Goal: Transaction & Acquisition: Purchase product/service

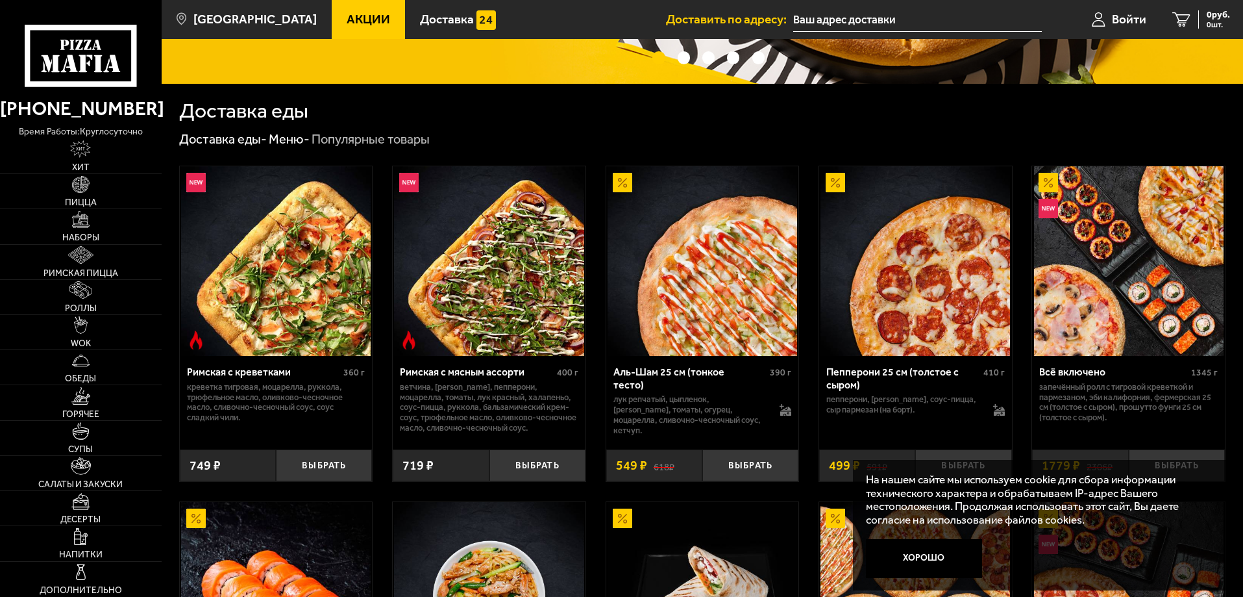
scroll to position [389, 0]
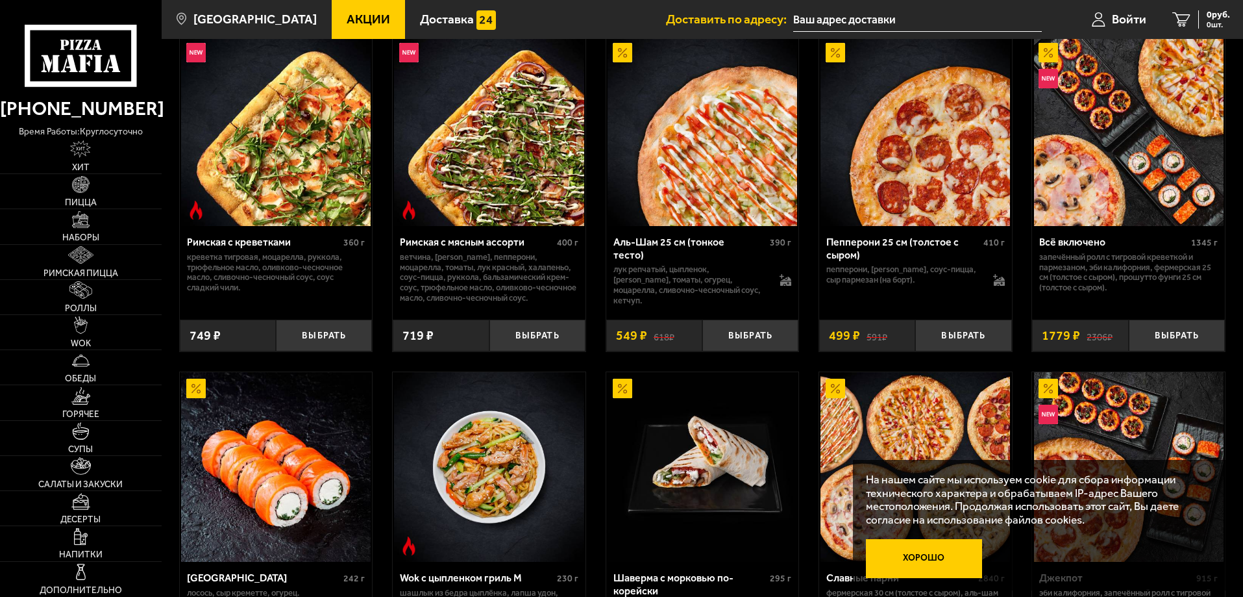
click at [900, 555] on button "Хорошо" at bounding box center [924, 558] width 117 height 39
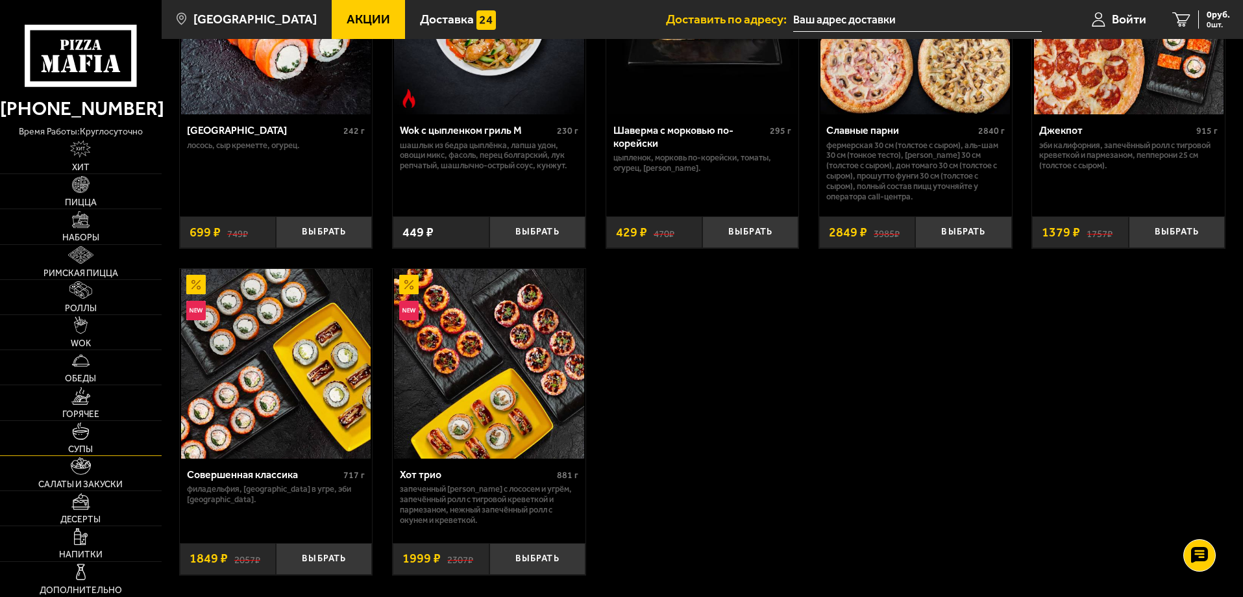
scroll to position [844, 0]
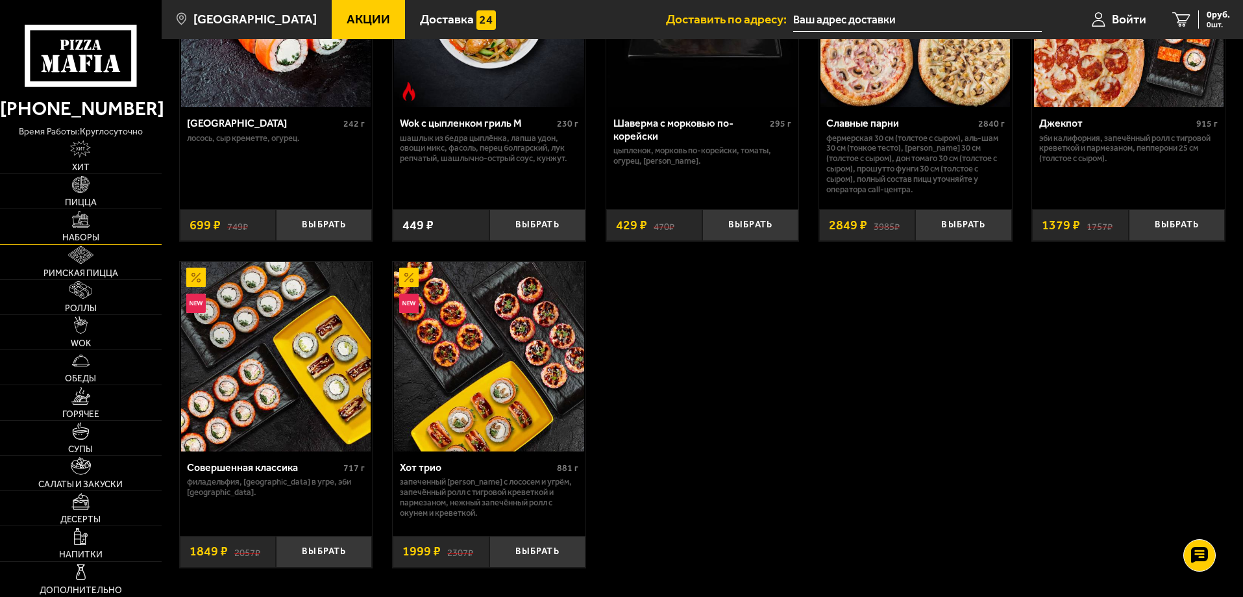
click at [90, 225] on img at bounding box center [81, 220] width 18 height 18
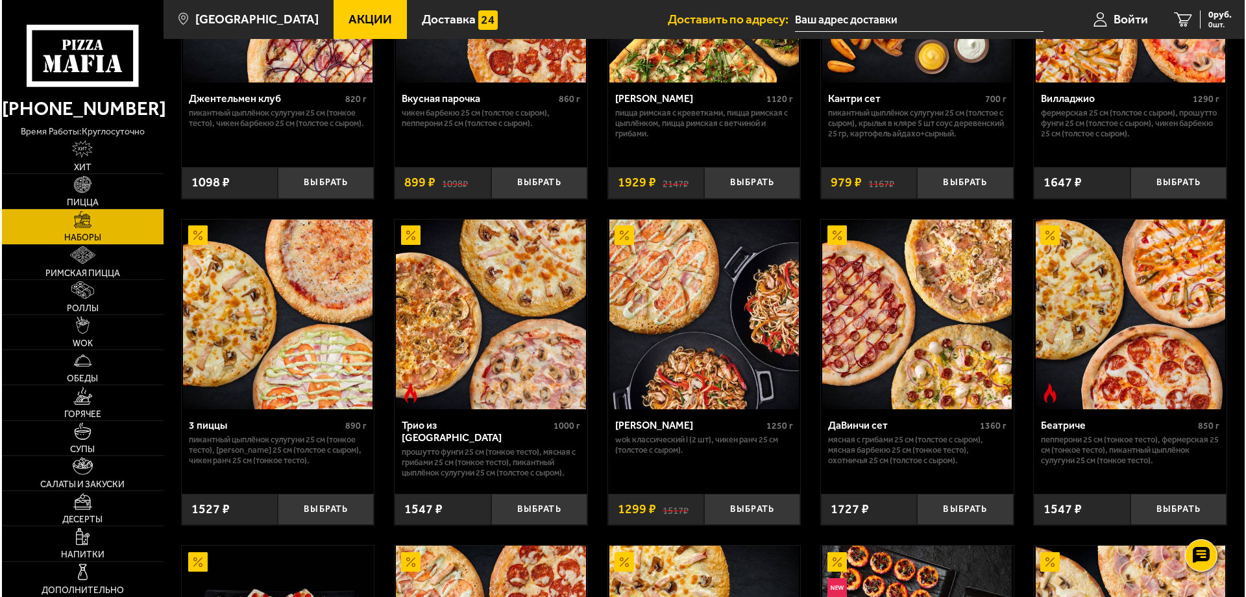
scroll to position [260, 0]
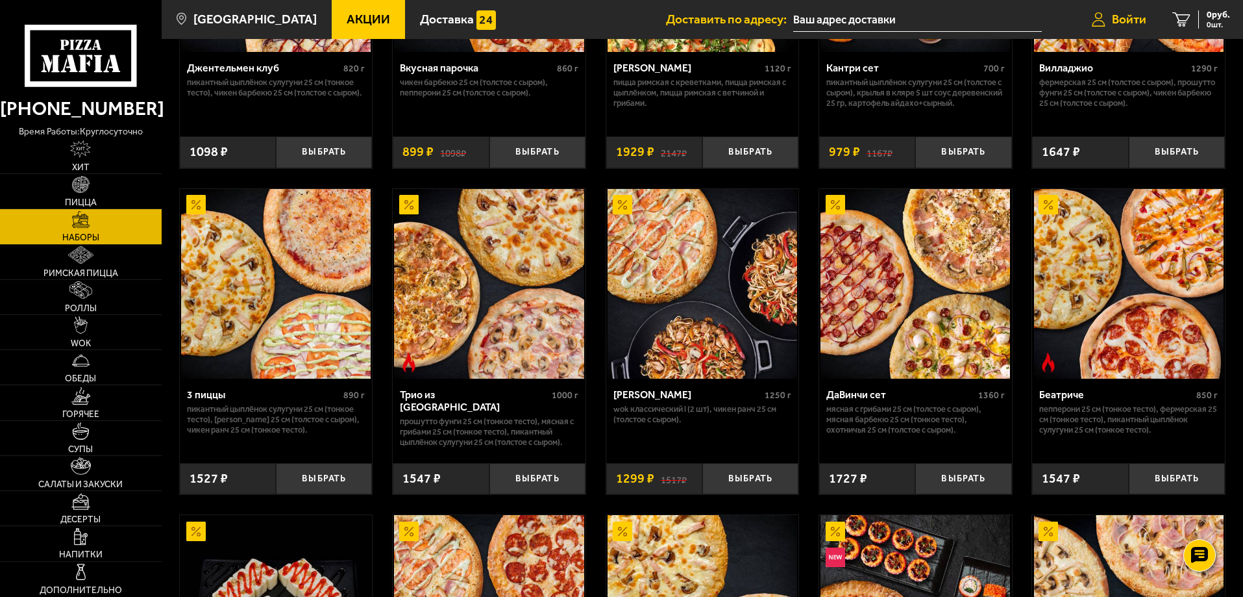
click at [1115, 22] on span "Войти" at bounding box center [1129, 19] width 34 height 12
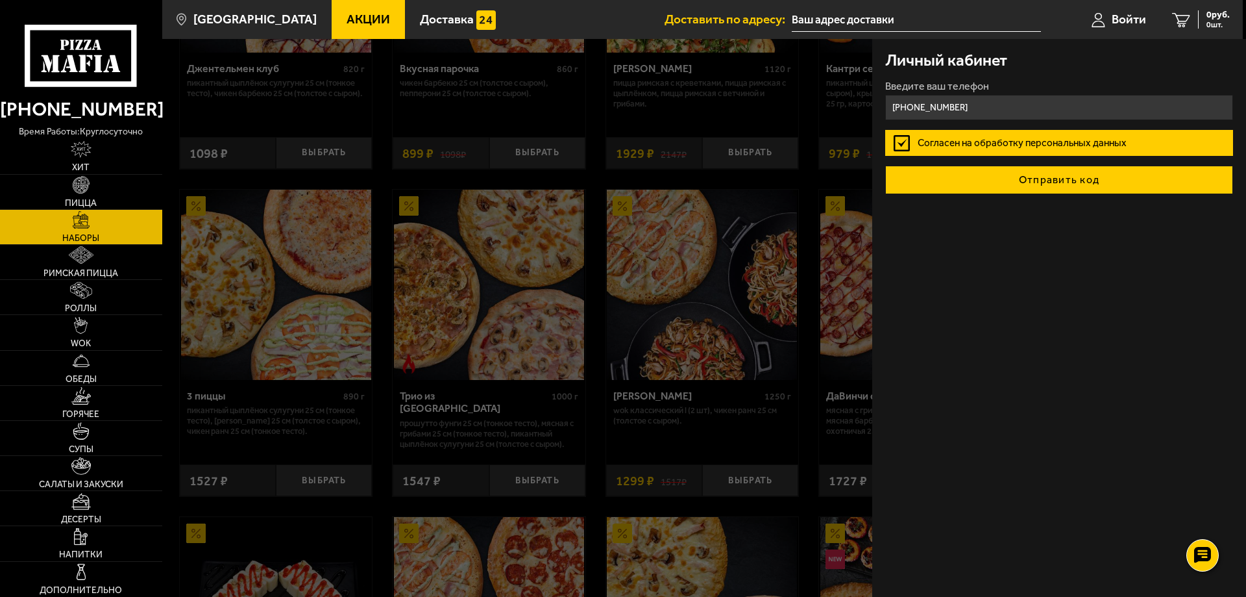
type input "[PHONE_NUMBER]"
click at [961, 185] on button "Отправить код" at bounding box center [1059, 180] width 348 height 29
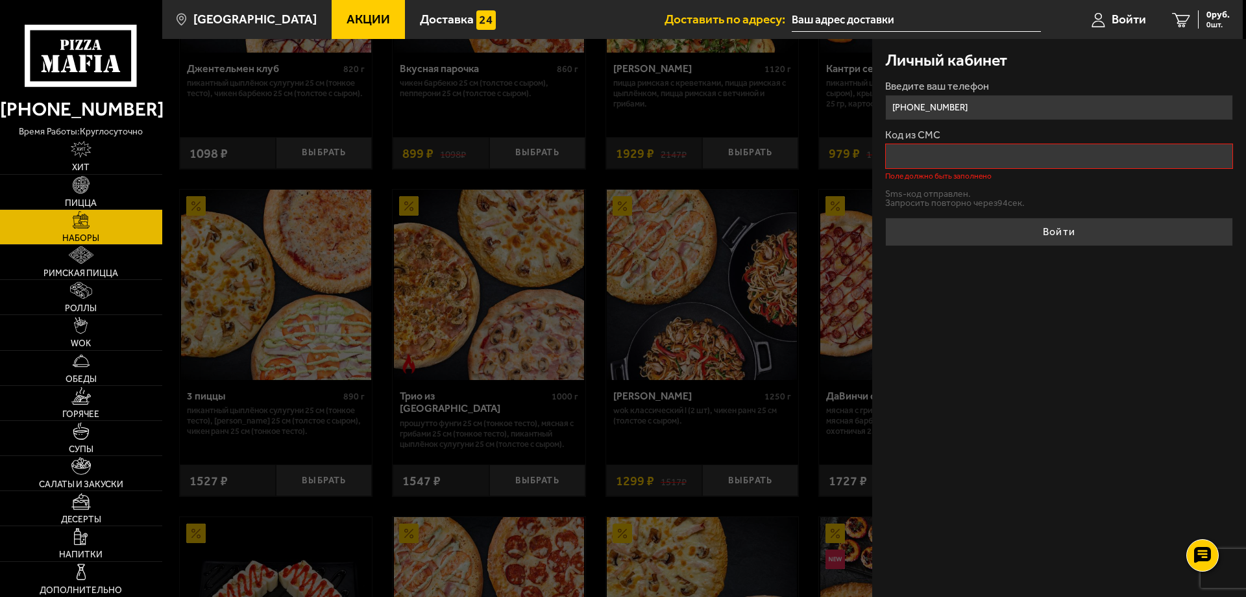
click at [946, 151] on input "Код из СМС" at bounding box center [1059, 155] width 348 height 25
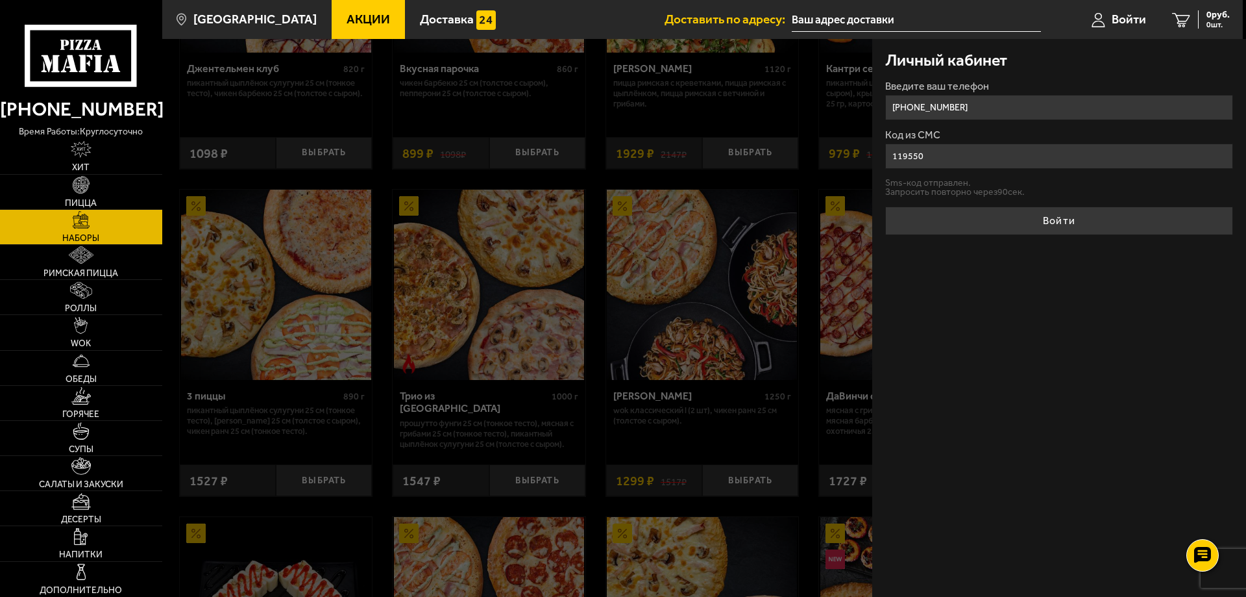
type input "119550"
click at [885, 206] on button "Войти" at bounding box center [1059, 220] width 348 height 29
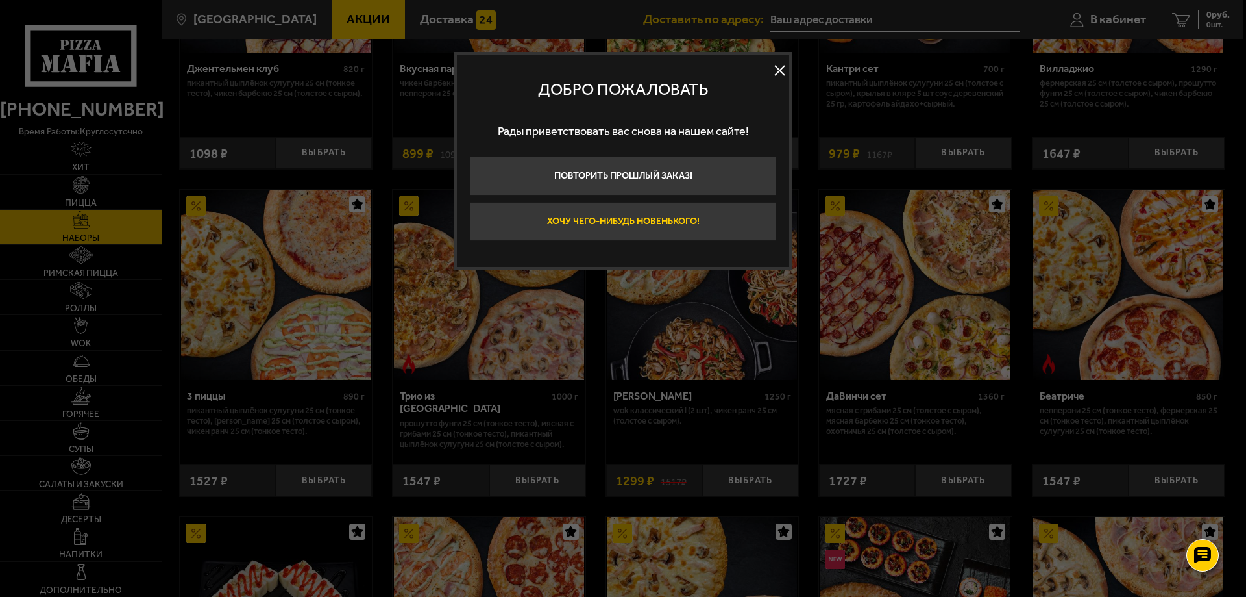
click at [685, 221] on button "Хочу чего-нибудь новенького!" at bounding box center [623, 221] width 306 height 39
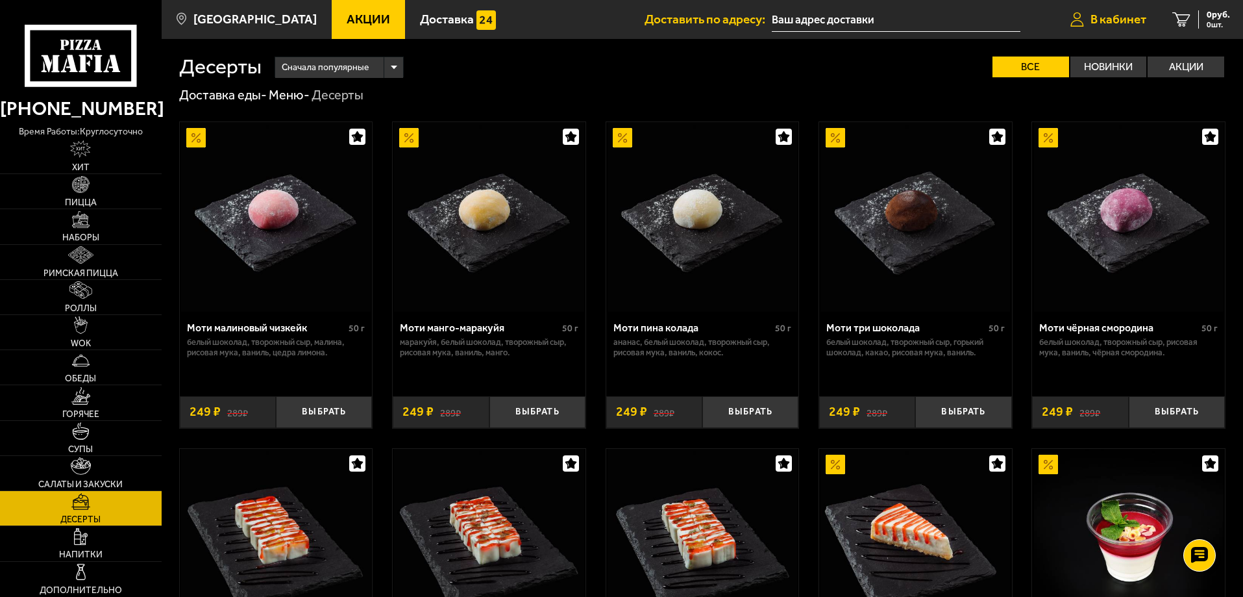
click at [1114, 21] on span "В кабинет" at bounding box center [1118, 19] width 56 height 12
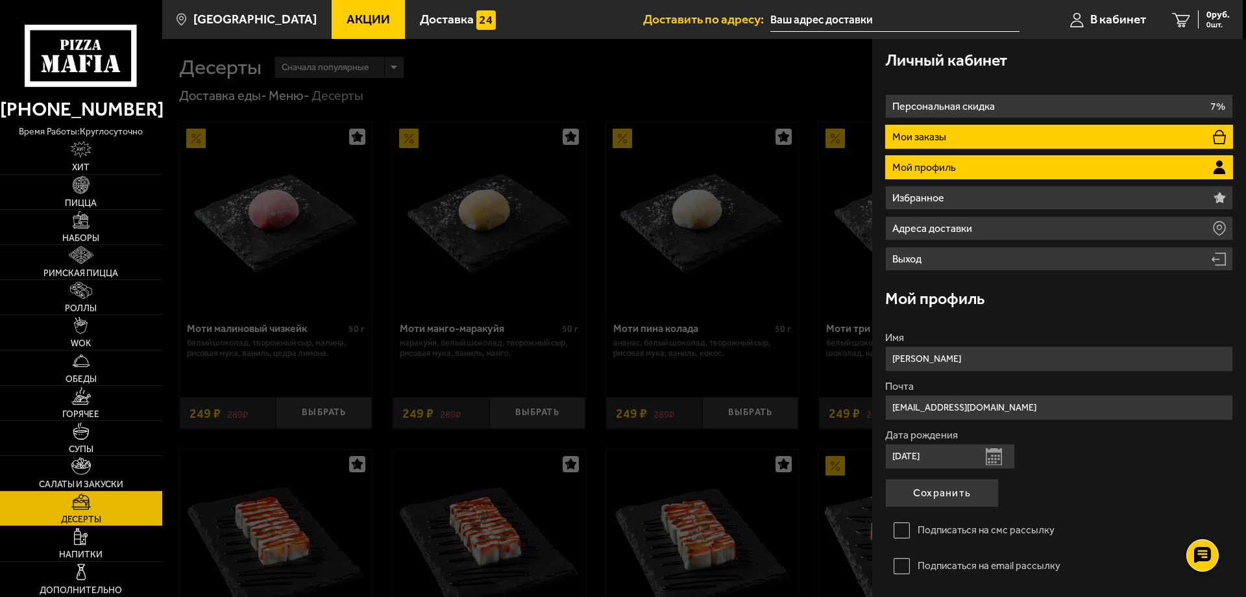
click at [940, 138] on p "Мои заказы" at bounding box center [921, 137] width 57 height 10
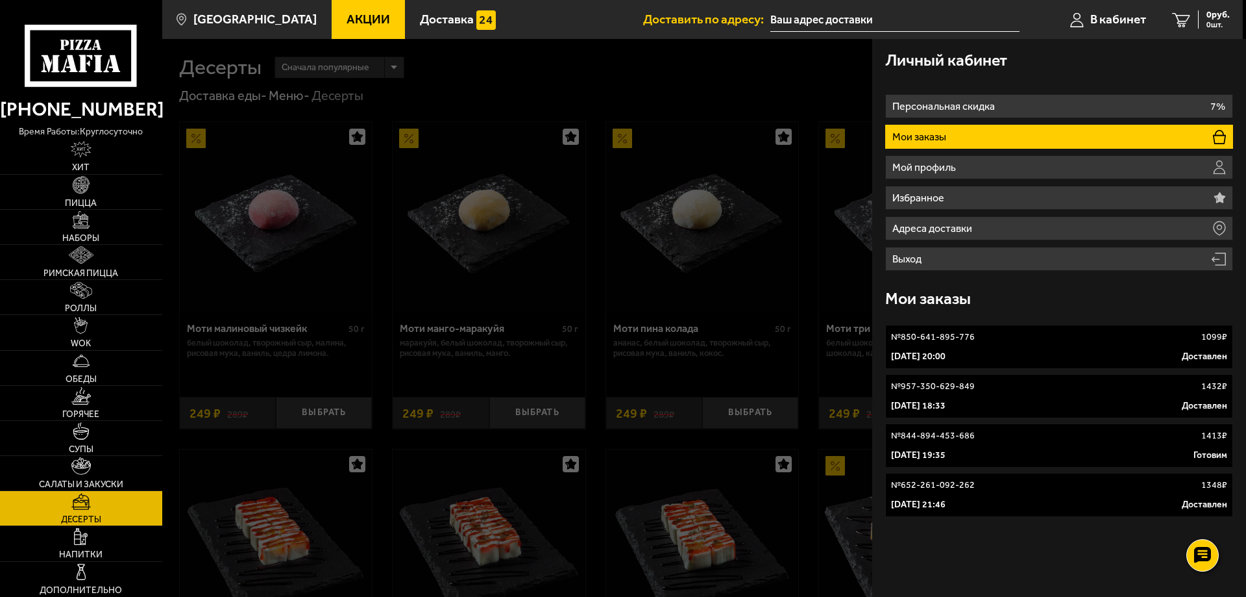
click at [946, 358] on p "[DATE] 20:00" at bounding box center [918, 356] width 55 height 13
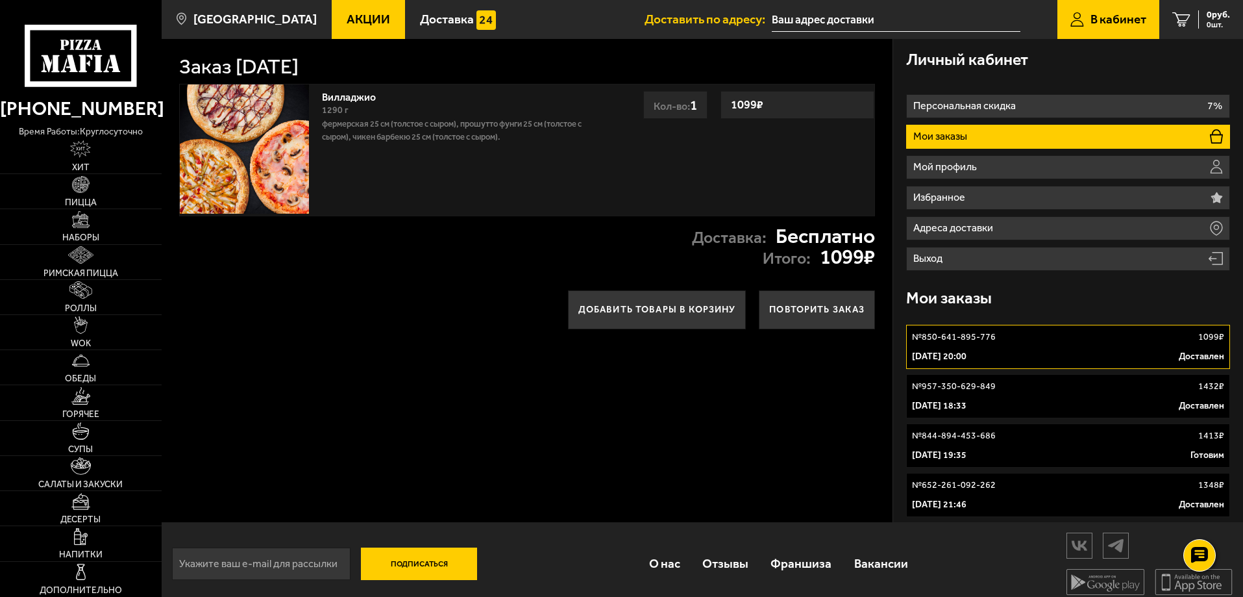
click at [798, 21] on input "text" at bounding box center [896, 20] width 249 height 24
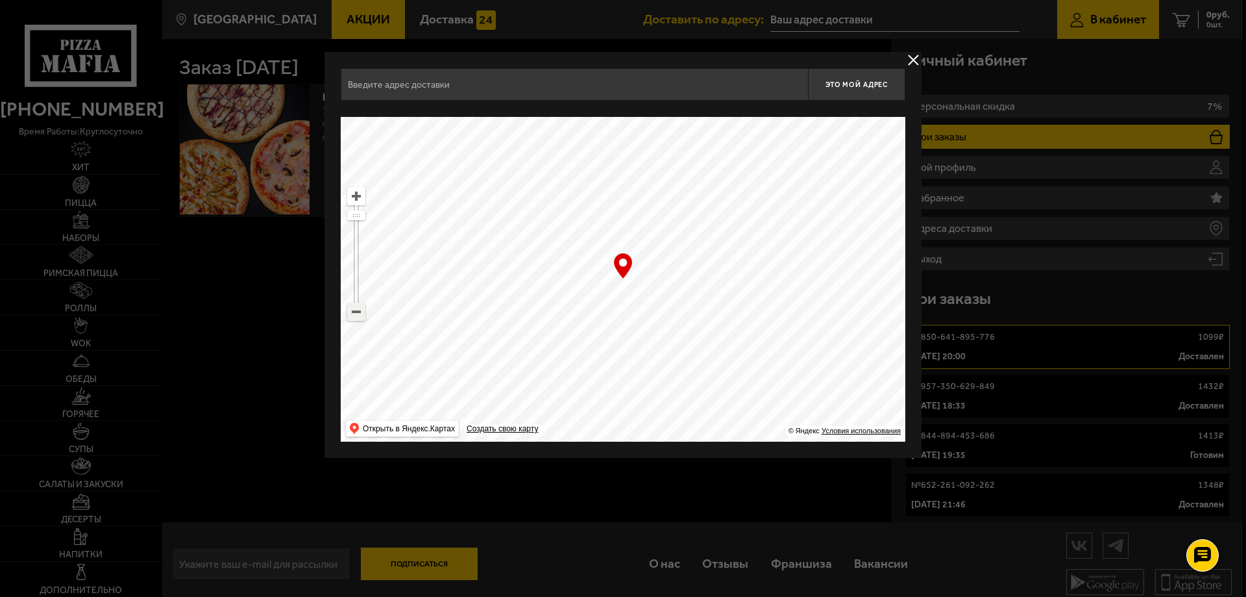
click at [358, 314] on ymaps at bounding box center [356, 311] width 17 height 17
drag, startPoint x: 588, startPoint y: 235, endPoint x: 598, endPoint y: 417, distance: 182.7
click at [598, 417] on ymaps at bounding box center [623, 279] width 565 height 325
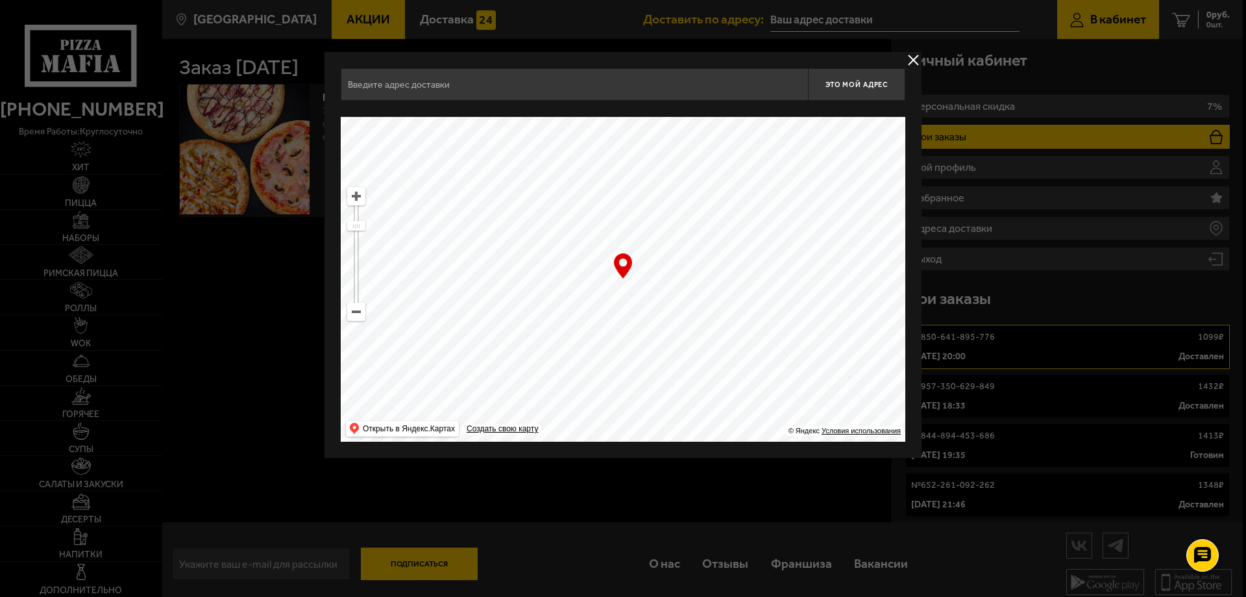
drag, startPoint x: 632, startPoint y: 335, endPoint x: 636, endPoint y: 343, distance: 8.7
click at [636, 343] on ymaps at bounding box center [623, 279] width 565 height 325
drag, startPoint x: 632, startPoint y: 230, endPoint x: 659, endPoint y: 320, distance: 93.6
click at [659, 320] on ymaps at bounding box center [623, 279] width 565 height 325
type input "[GEOGRAPHIC_DATA], 4Т"
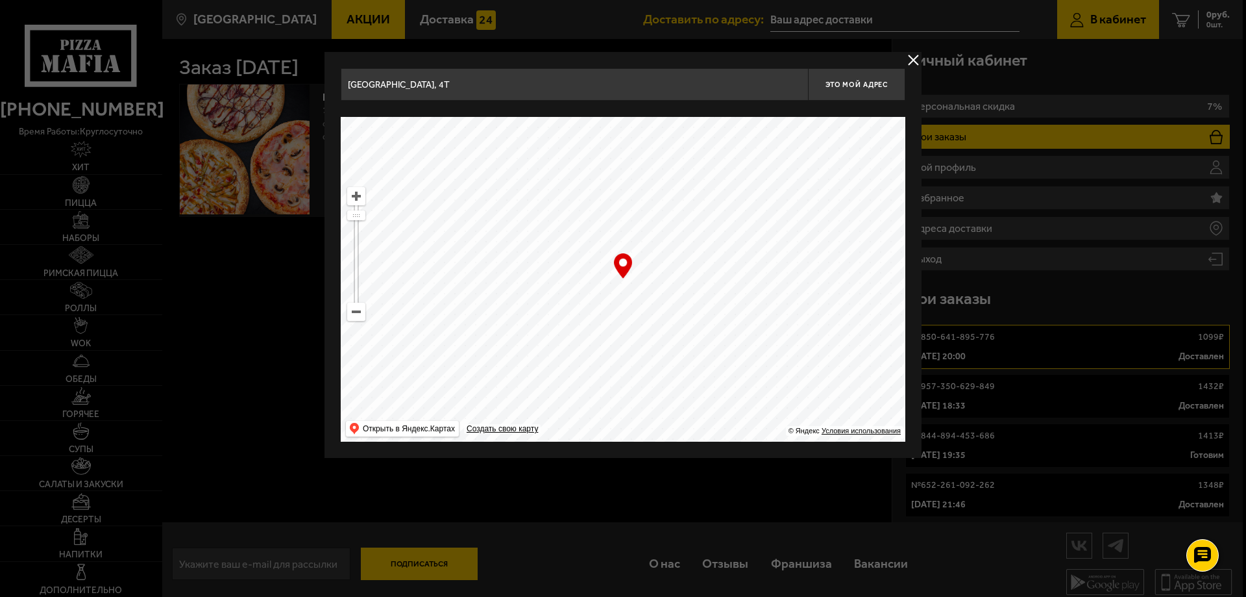
click at [358, 197] on ymaps at bounding box center [356, 196] width 17 height 17
click at [669, 308] on ymaps at bounding box center [623, 279] width 565 height 325
click at [846, 90] on button "Это мой адрес" at bounding box center [856, 84] width 97 height 32
type input "[GEOGRAPHIC_DATA], 4Т"
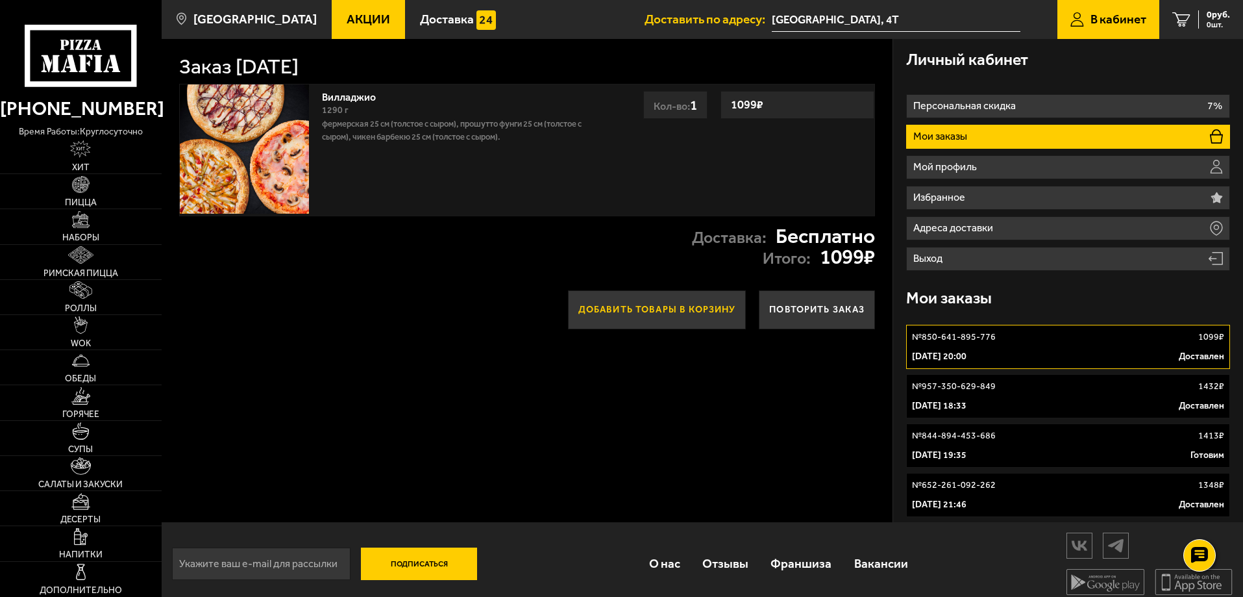
click at [650, 310] on button "Добавить товары в корзину" at bounding box center [657, 309] width 179 height 39
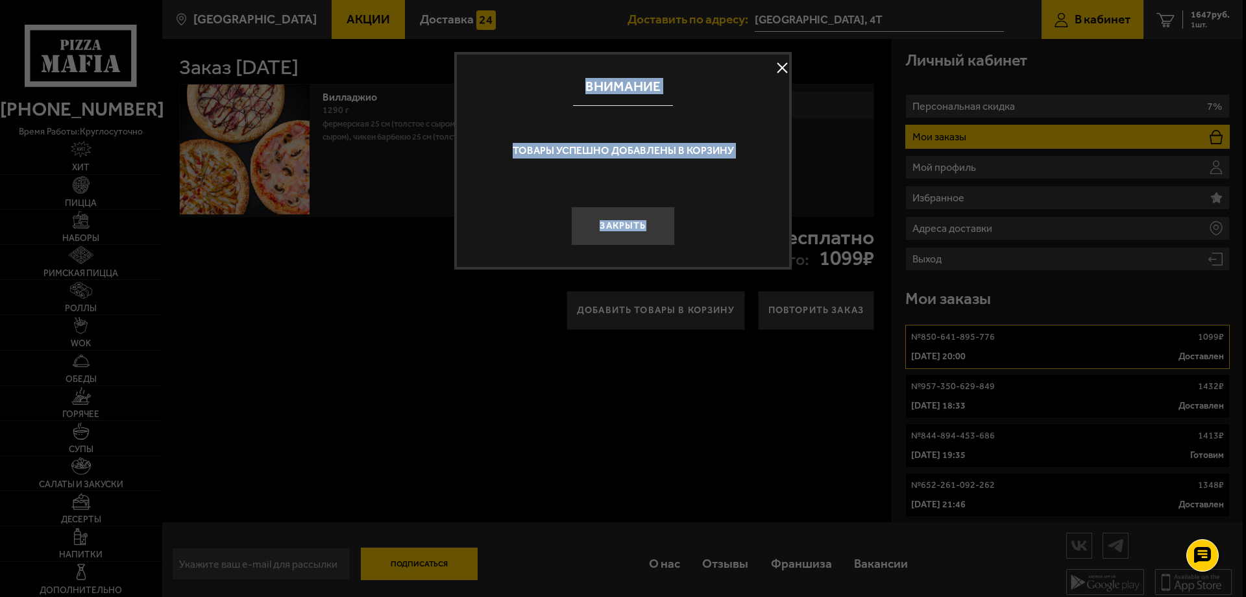
click at [683, 181] on div "Товары успешно добавлены в корзину" at bounding box center [623, 151] width 332 height 66
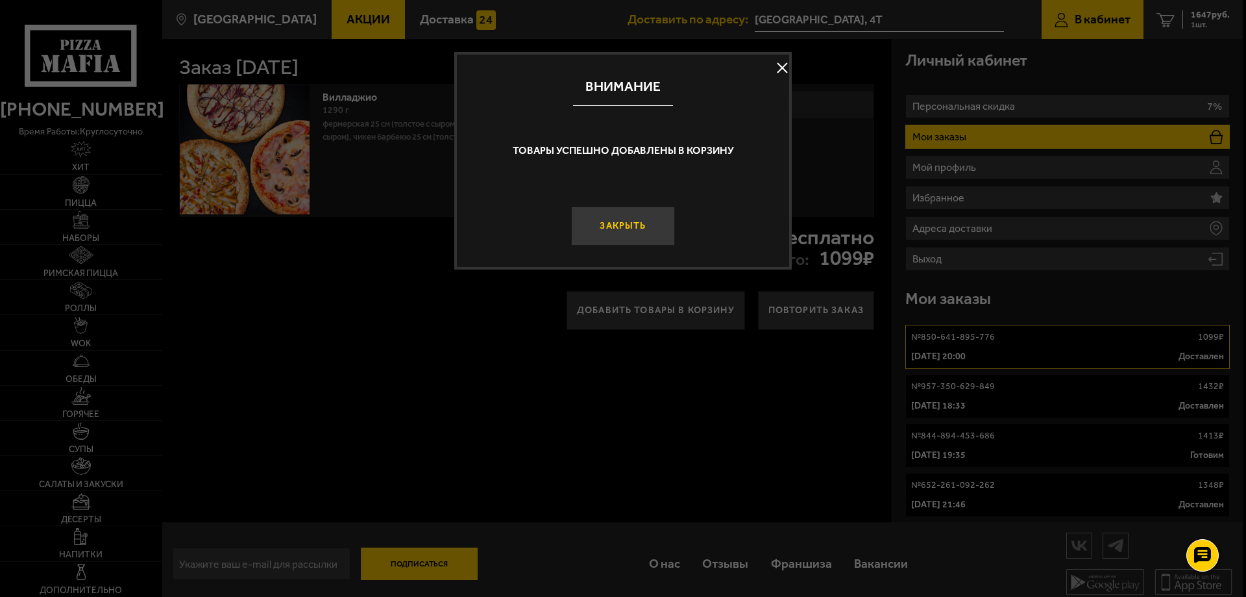
click at [646, 227] on button "Закрыть" at bounding box center [623, 225] width 104 height 39
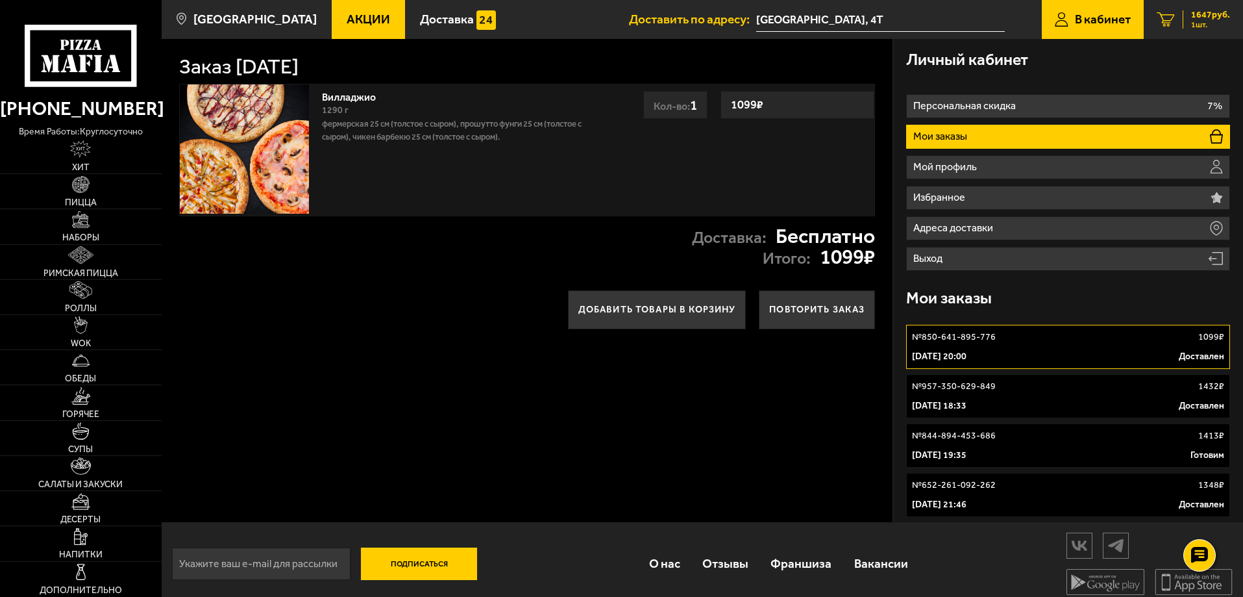
click at [1171, 14] on icon "1" at bounding box center [1166, 19] width 18 height 15
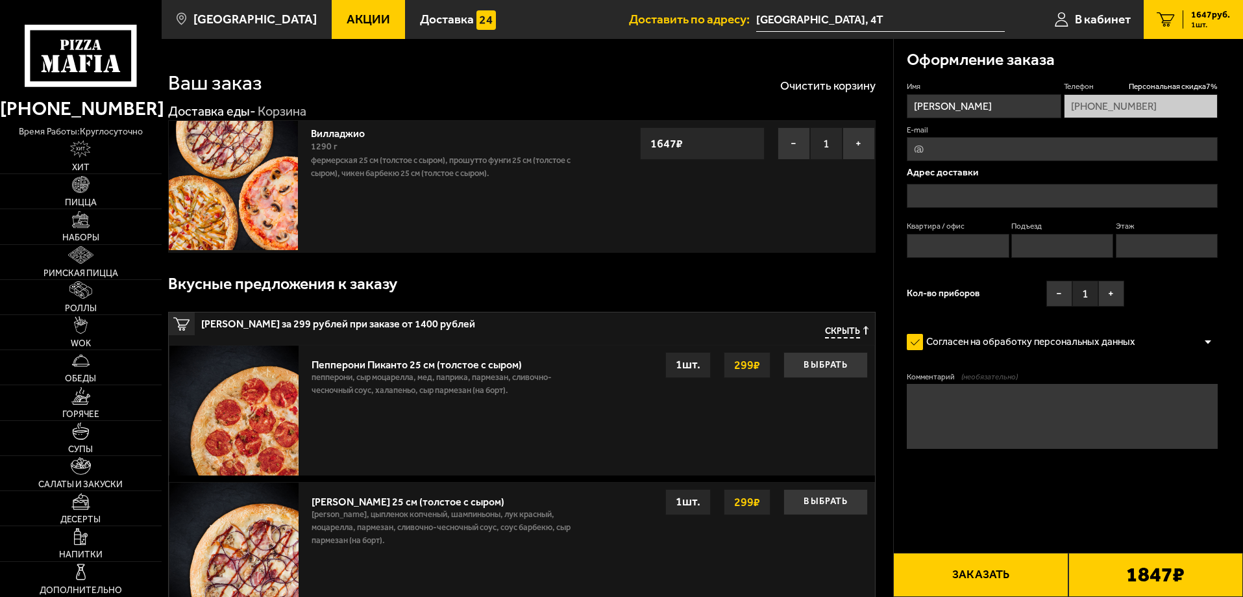
type input "[GEOGRAPHIC_DATA], 4Т"
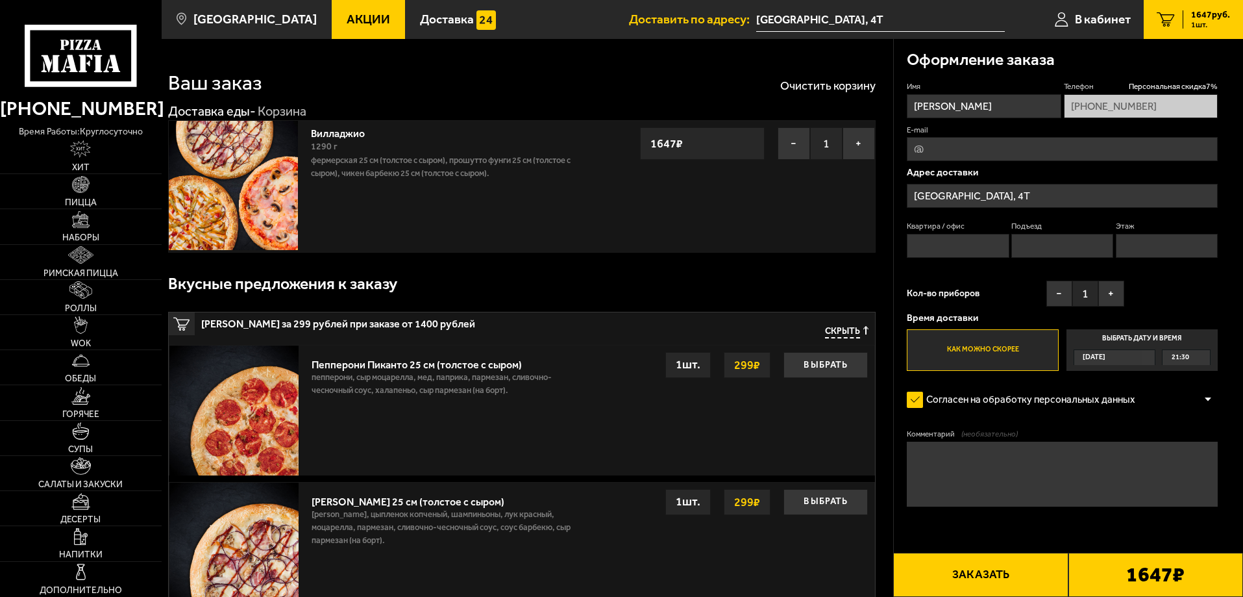
click at [347, 23] on span "Акции" at bounding box center [368, 19] width 43 height 12
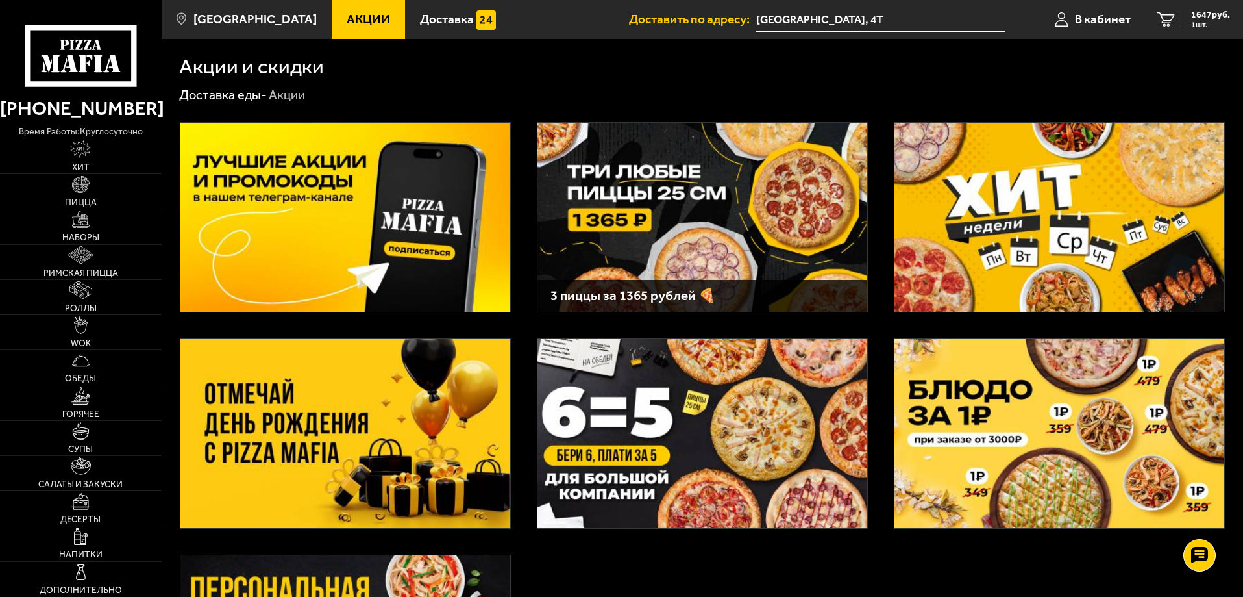
click at [672, 227] on img at bounding box center [702, 217] width 330 height 189
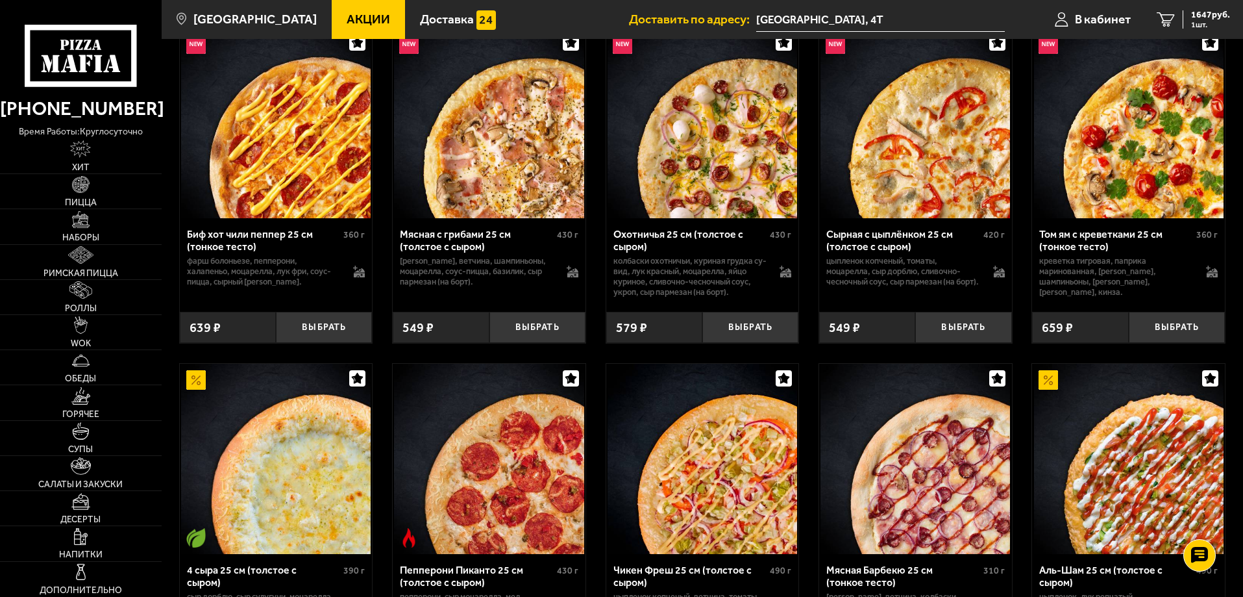
scroll to position [844, 0]
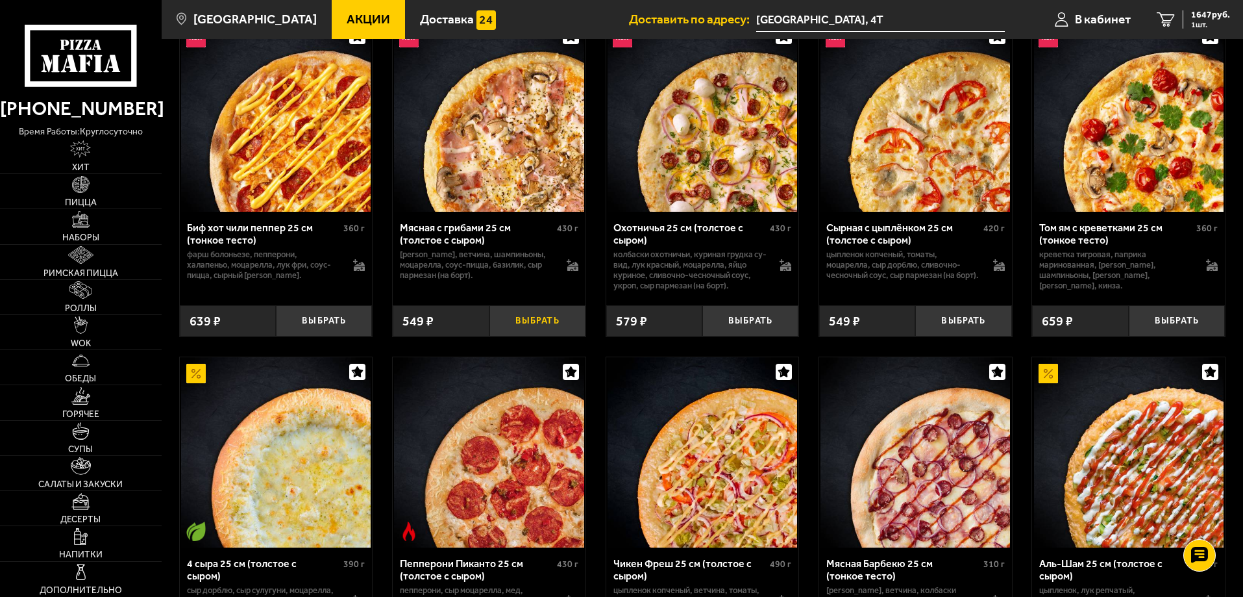
click at [555, 328] on button "Выбрать" at bounding box center [537, 321] width 96 height 32
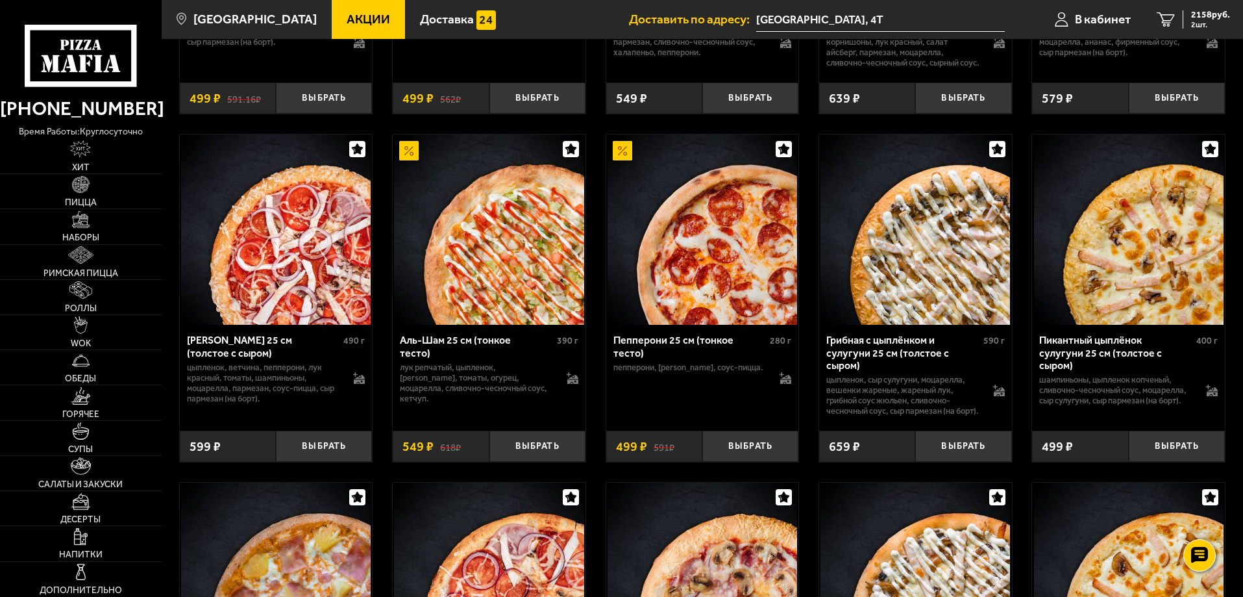
scroll to position [1753, 0]
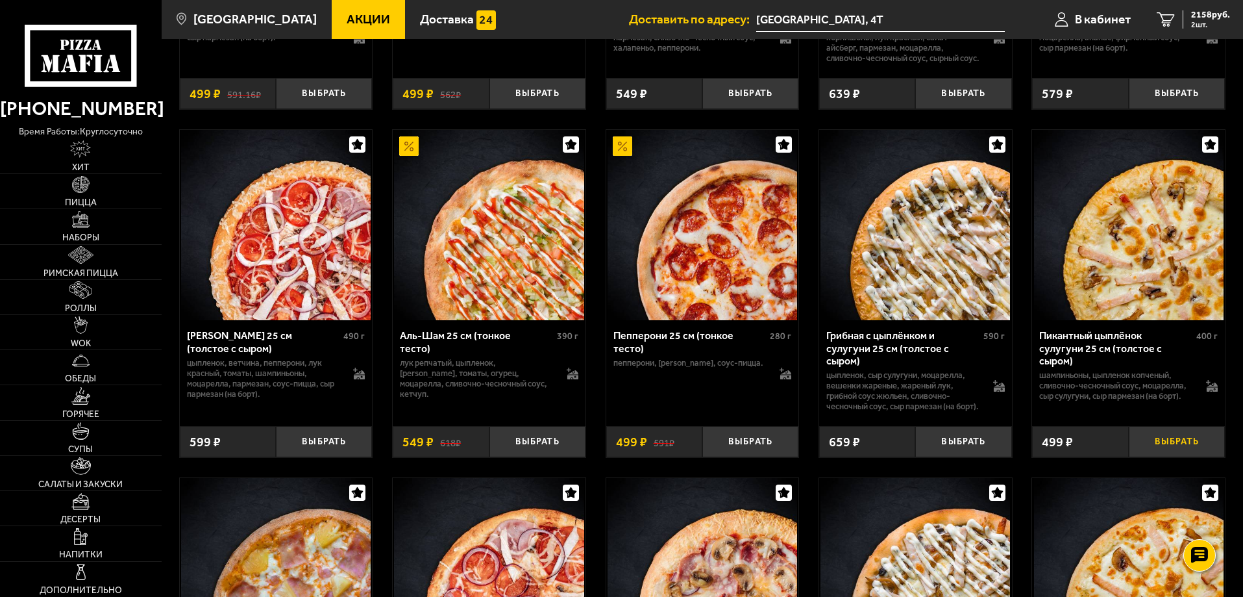
click at [1177, 458] on button "Выбрать" at bounding box center [1177, 442] width 96 height 32
click at [955, 458] on button "Выбрать" at bounding box center [963, 442] width 96 height 32
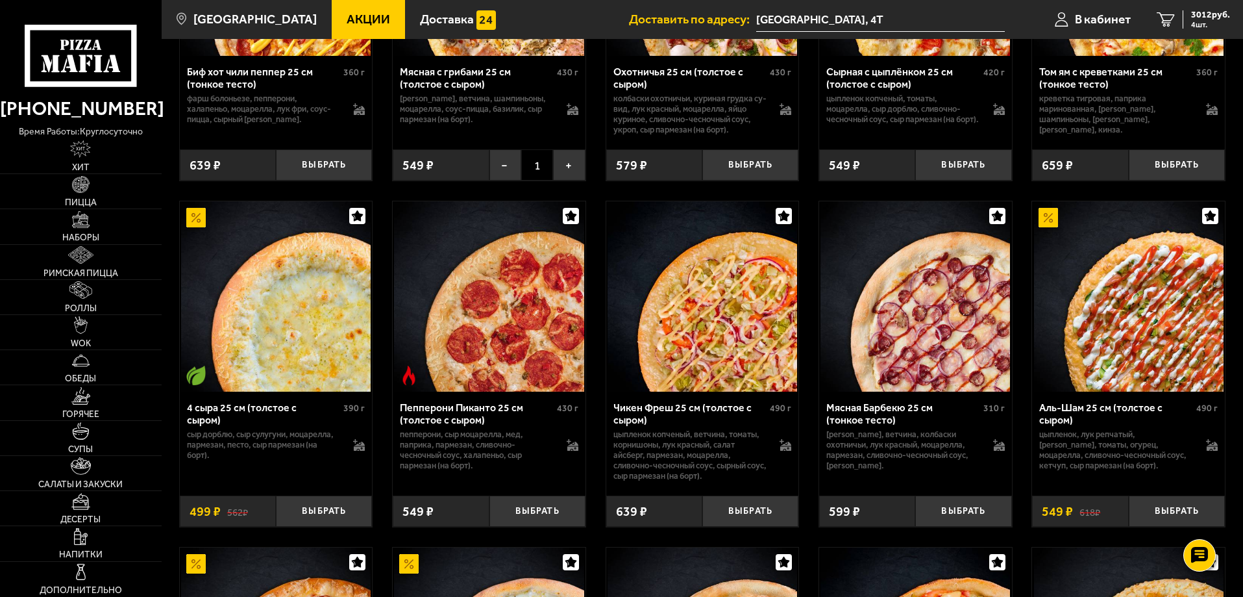
scroll to position [714, 0]
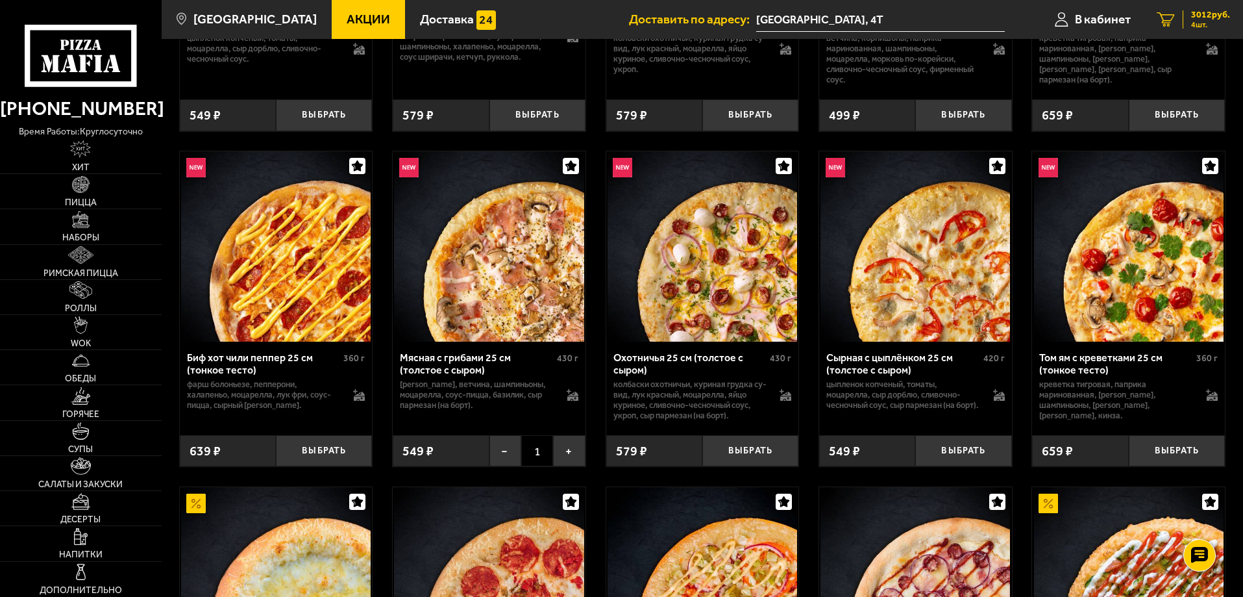
click at [1201, 25] on span "4 шт." at bounding box center [1210, 25] width 39 height 8
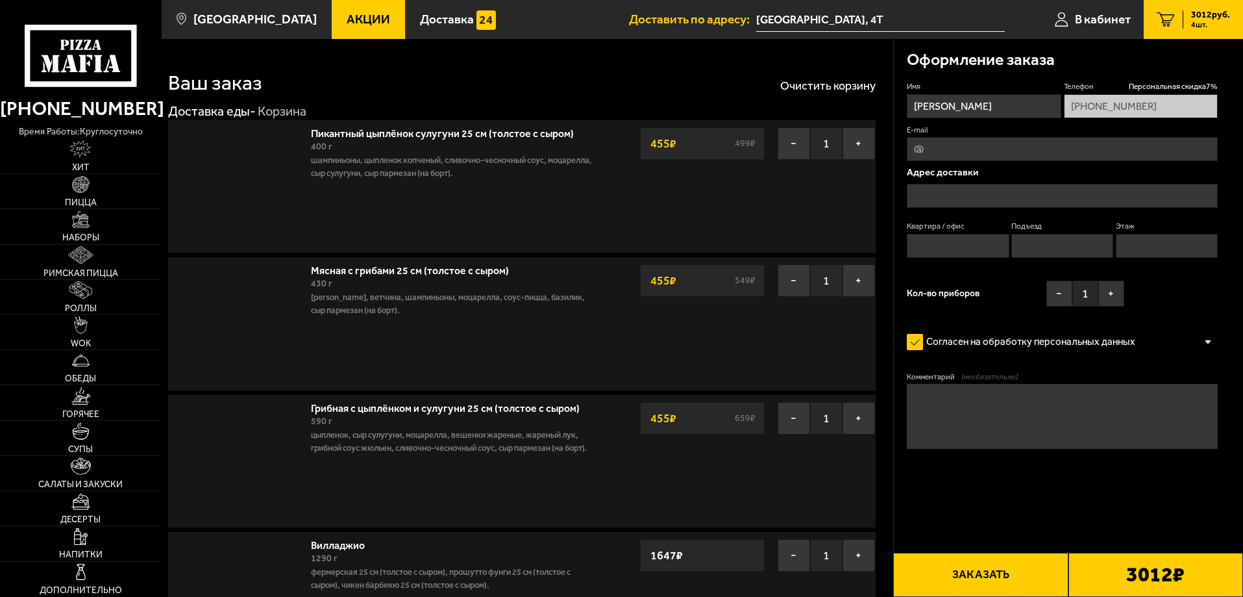
type input "[GEOGRAPHIC_DATA], 4Т"
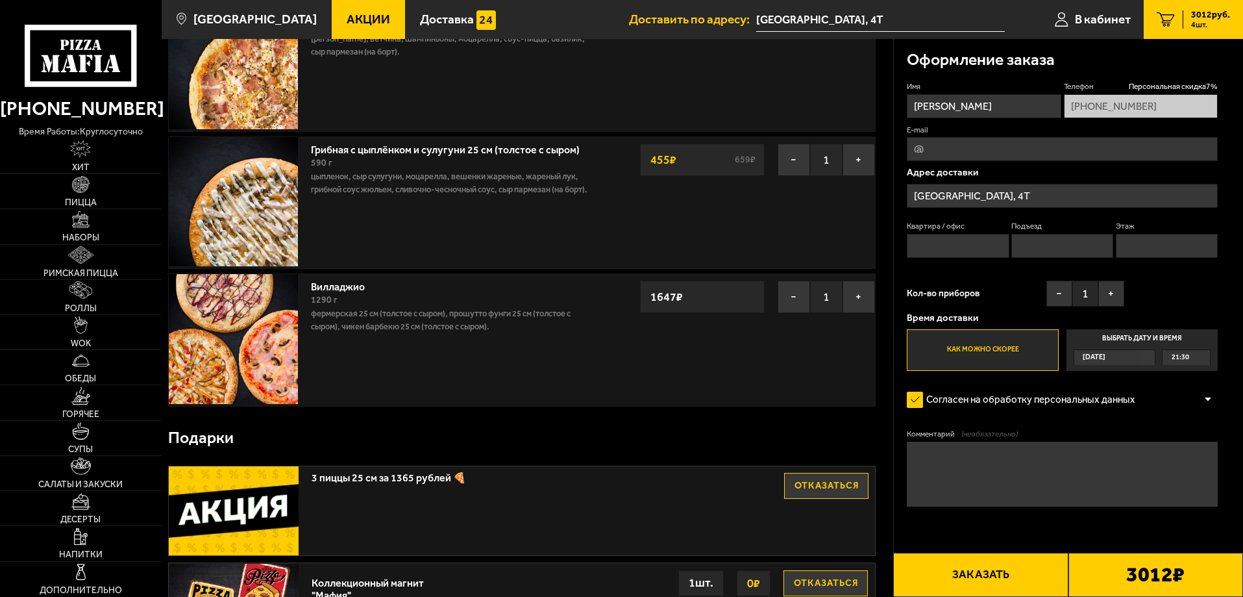
scroll to position [260, 0]
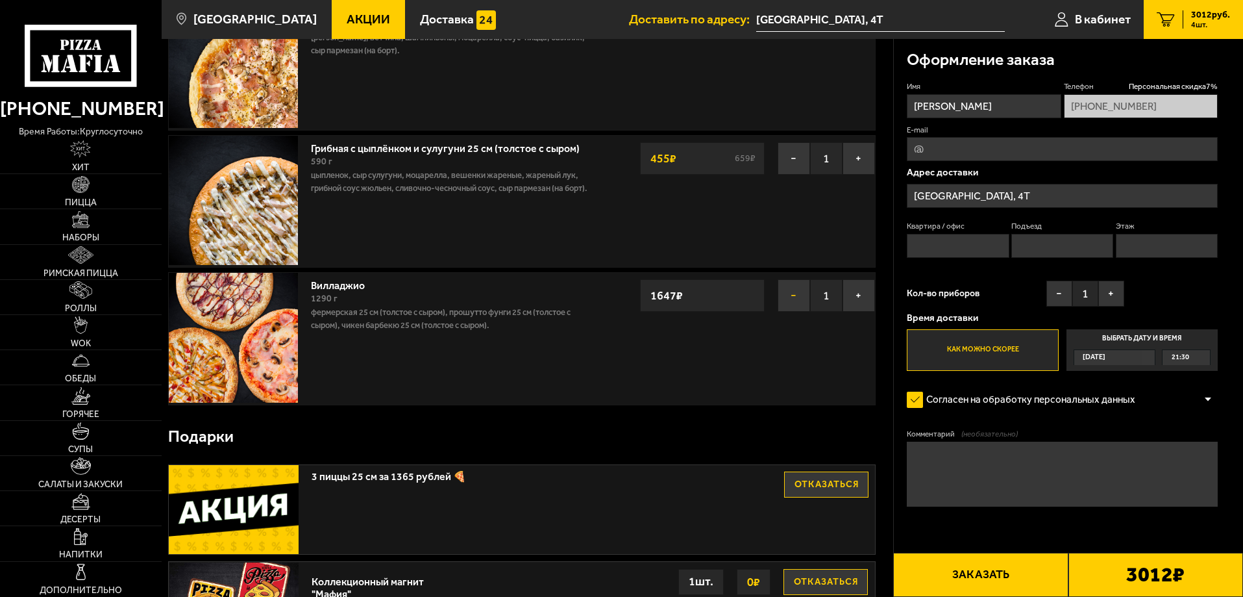
click at [787, 302] on button "−" at bounding box center [794, 295] width 32 height 32
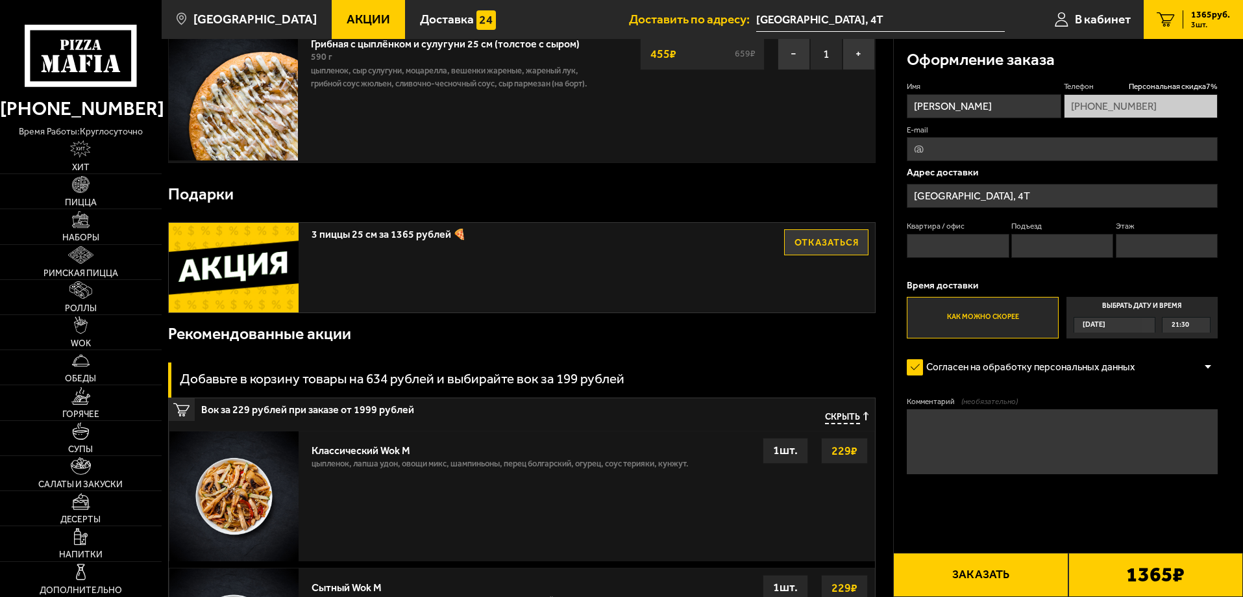
scroll to position [130, 0]
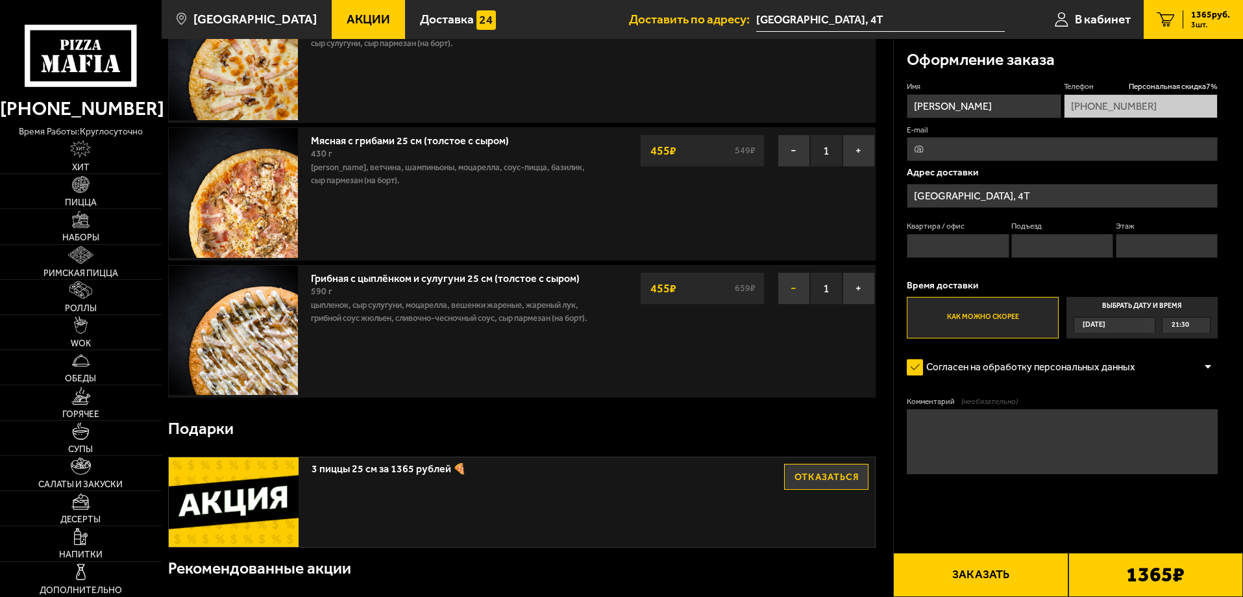
click at [787, 288] on button "−" at bounding box center [794, 288] width 32 height 32
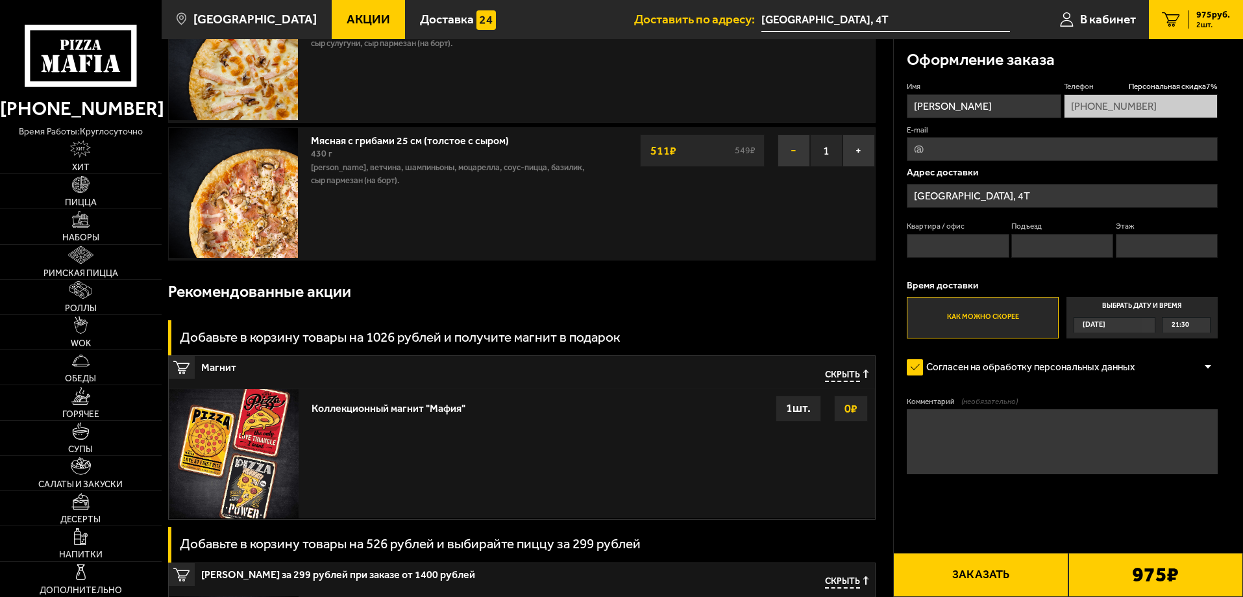
click at [794, 154] on button "−" at bounding box center [794, 150] width 32 height 32
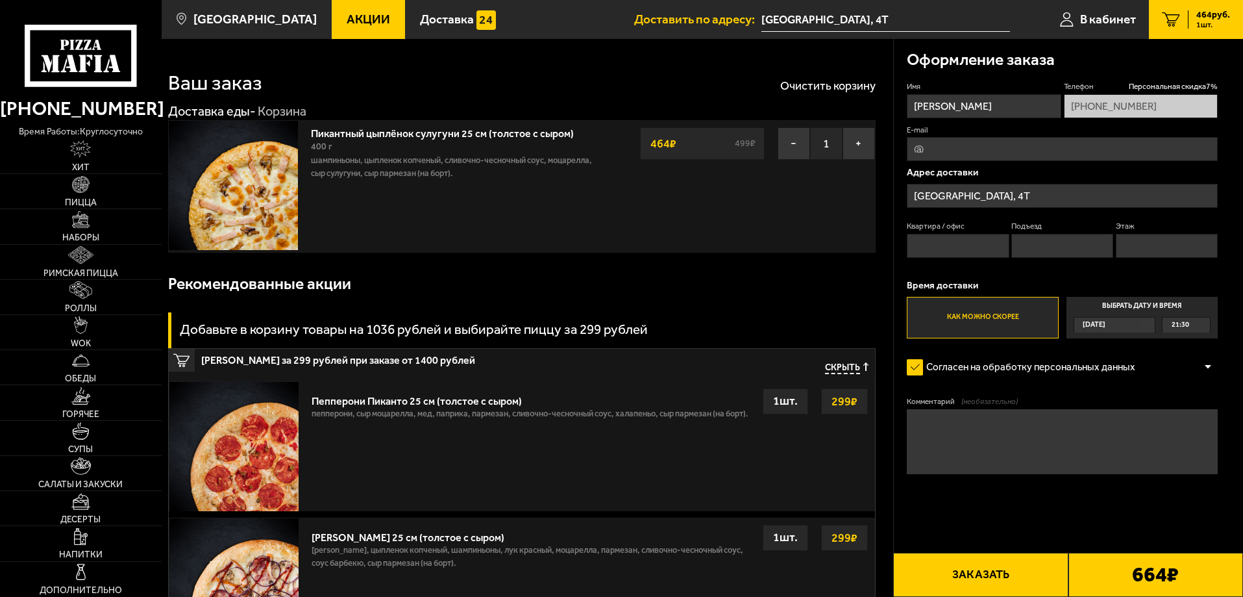
click at [794, 154] on button "−" at bounding box center [794, 143] width 32 height 32
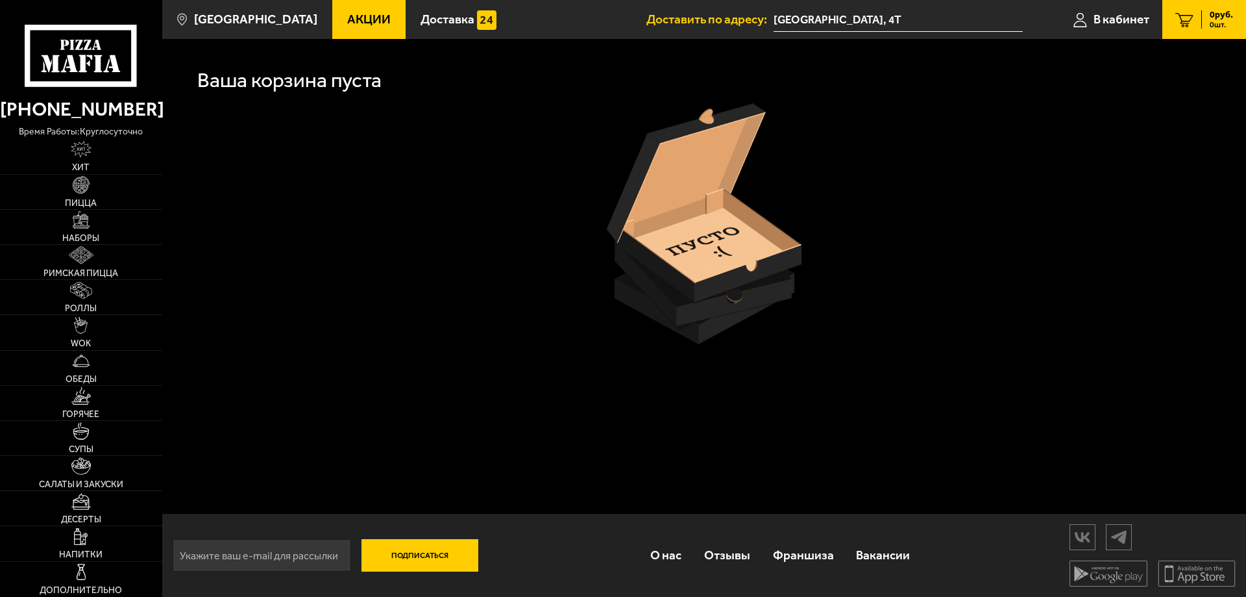
click at [347, 21] on span "Акции" at bounding box center [368, 19] width 43 height 12
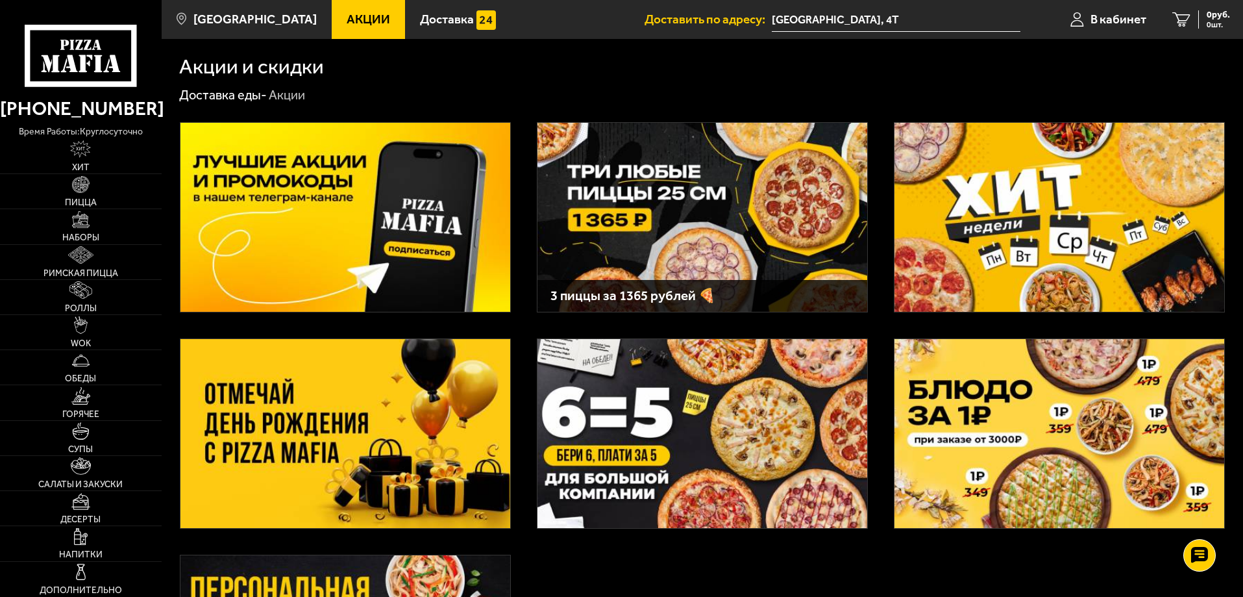
click at [689, 286] on div "3 пиццы за 1365 рублей 🍕" at bounding box center [702, 296] width 330 height 32
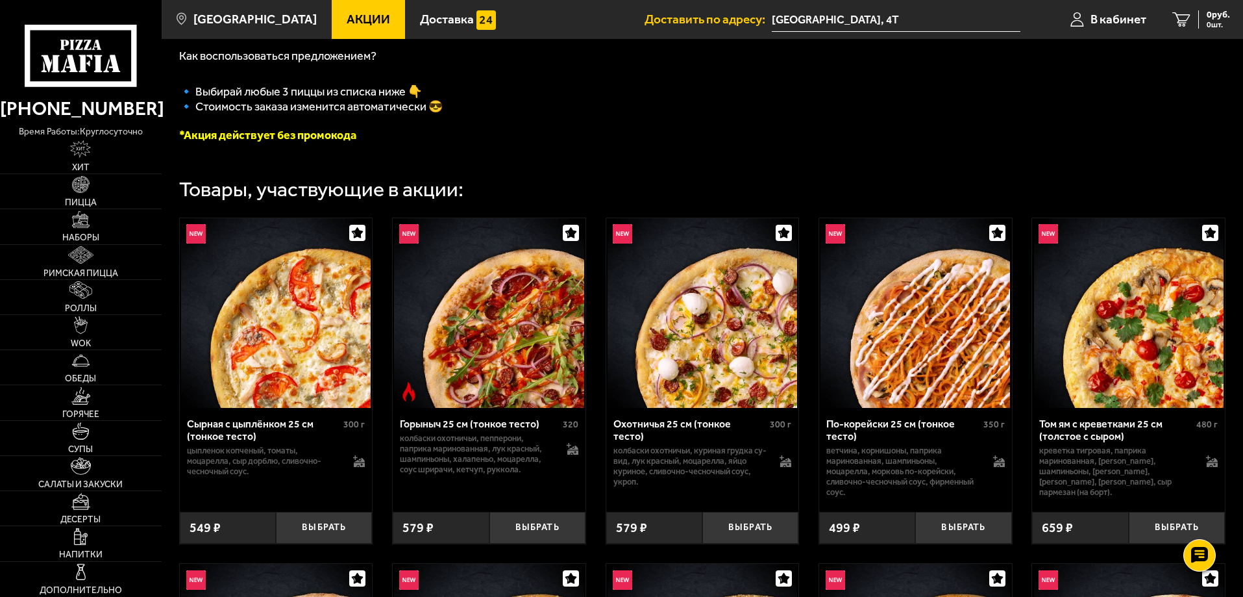
scroll to position [325, 0]
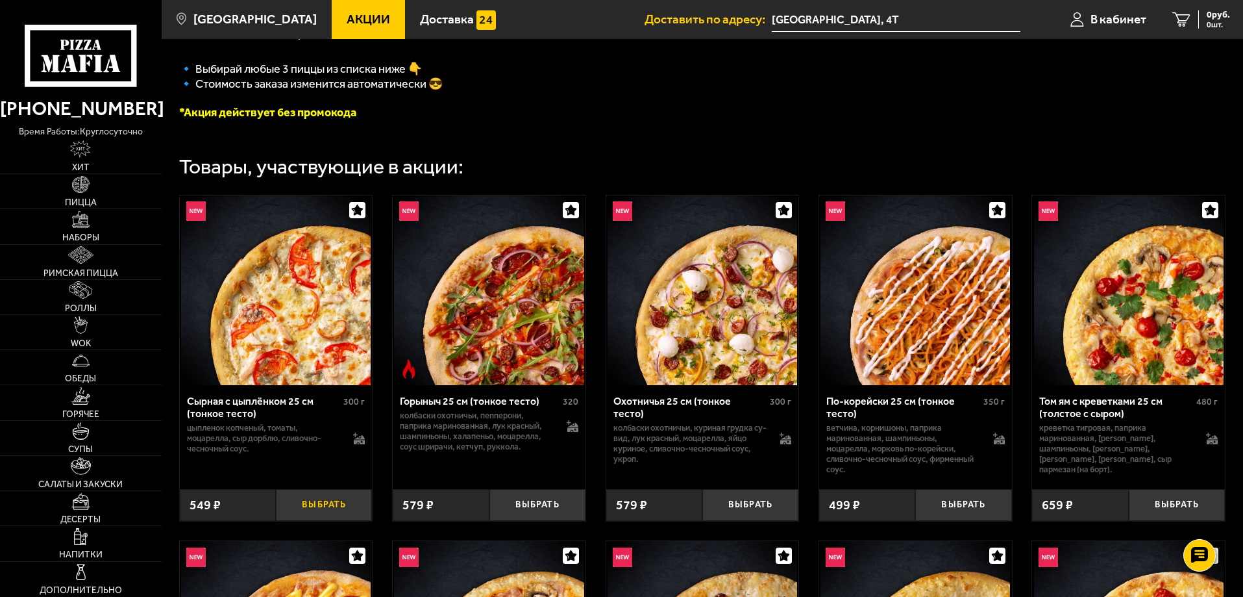
click at [338, 515] on button "Выбрать" at bounding box center [324, 505] width 96 height 32
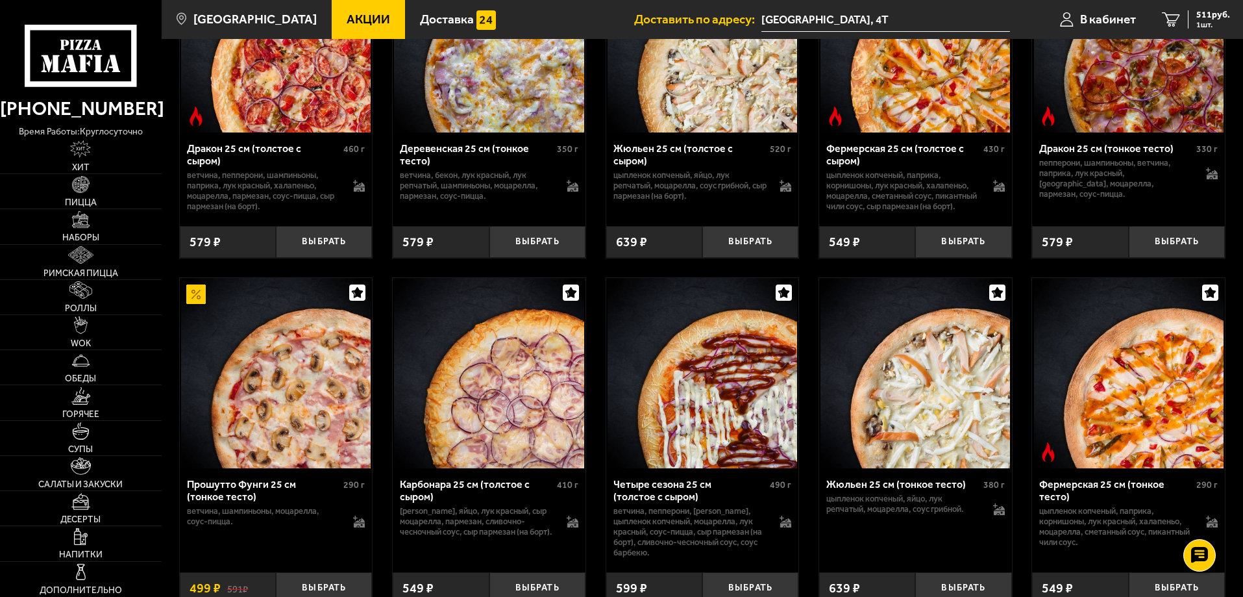
scroll to position [2726, 0]
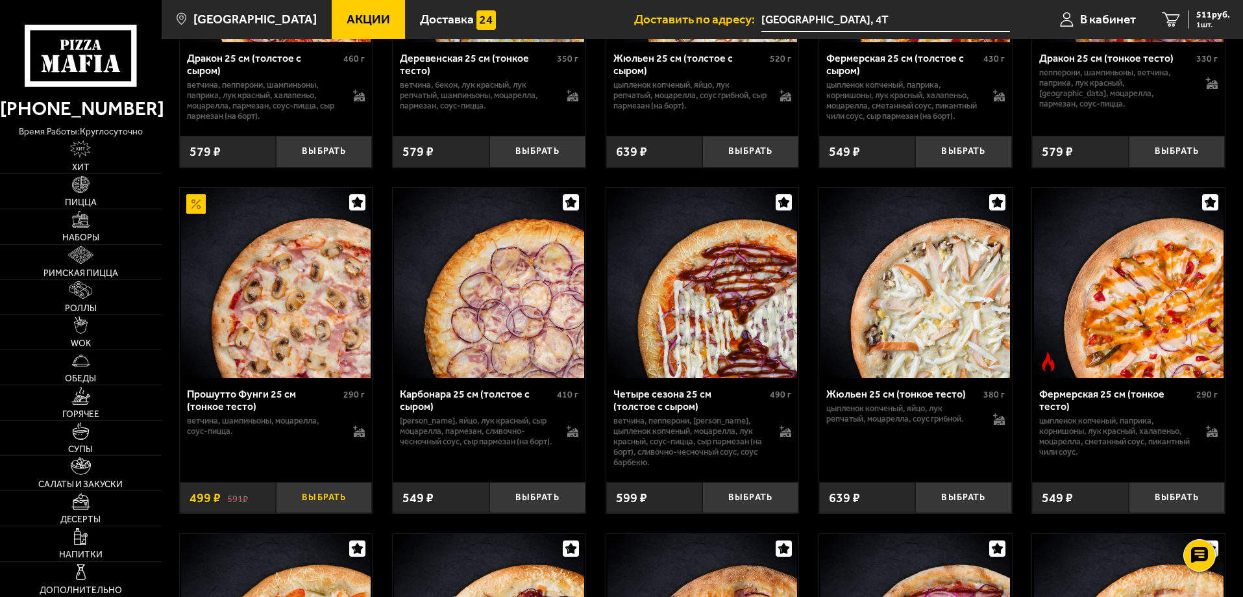
click at [317, 513] on button "Выбрать" at bounding box center [324, 498] width 96 height 32
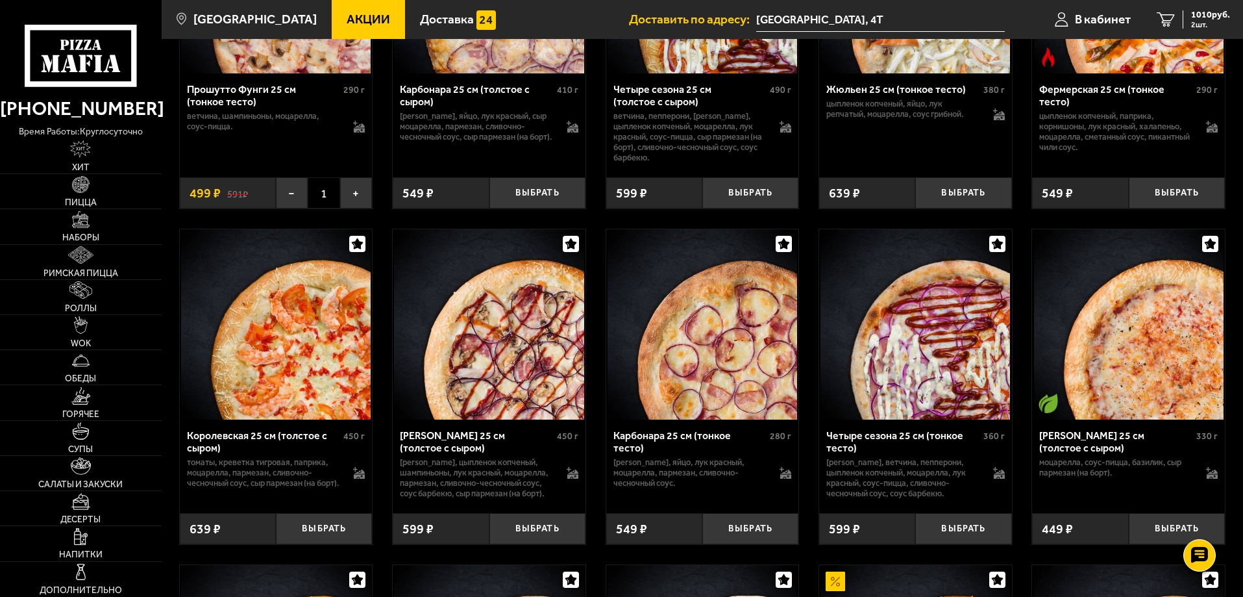
scroll to position [3051, 0]
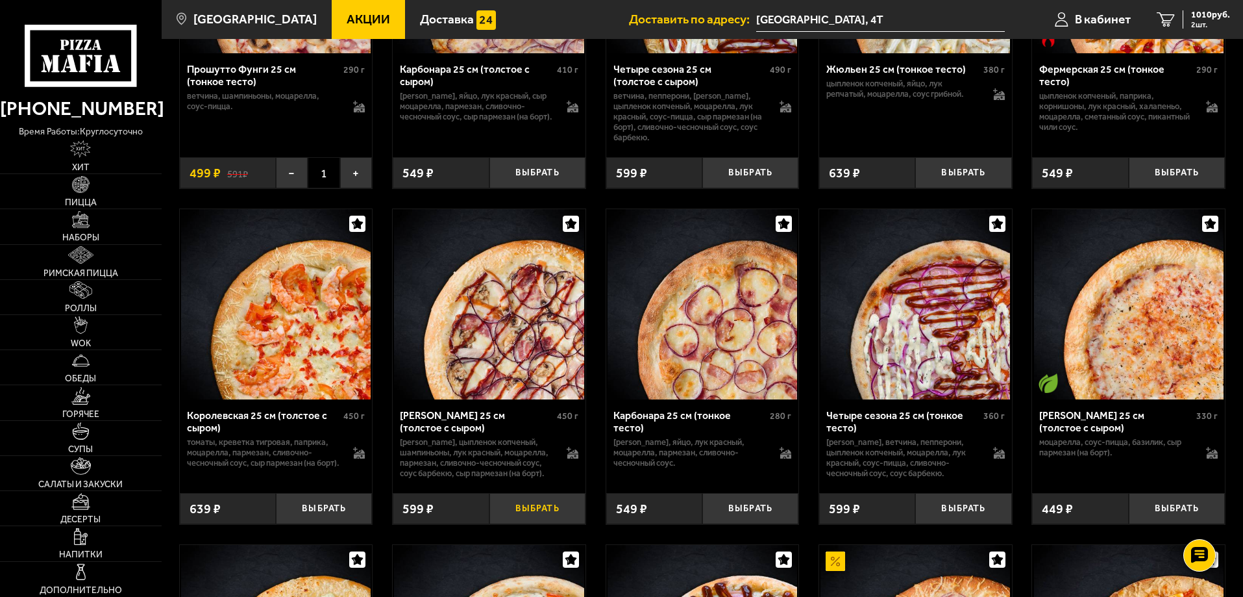
click at [547, 524] on button "Выбрать" at bounding box center [537, 509] width 96 height 32
click at [1189, 18] on div "1365 руб. 3 шт." at bounding box center [1206, 19] width 47 height 18
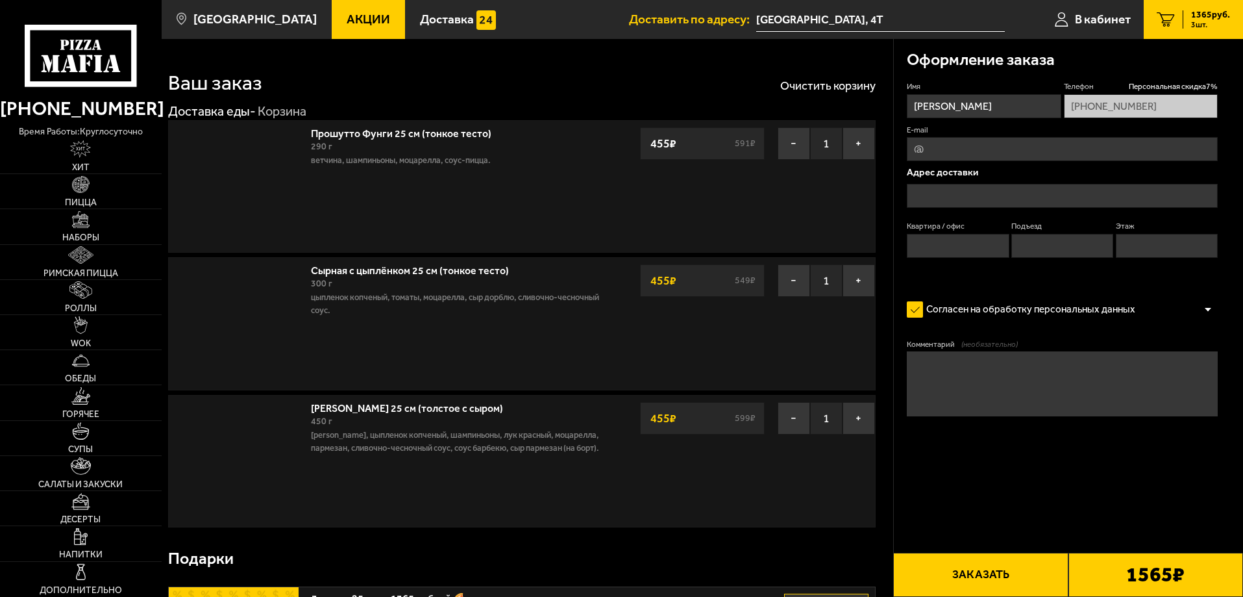
type input "[GEOGRAPHIC_DATA], 4Т"
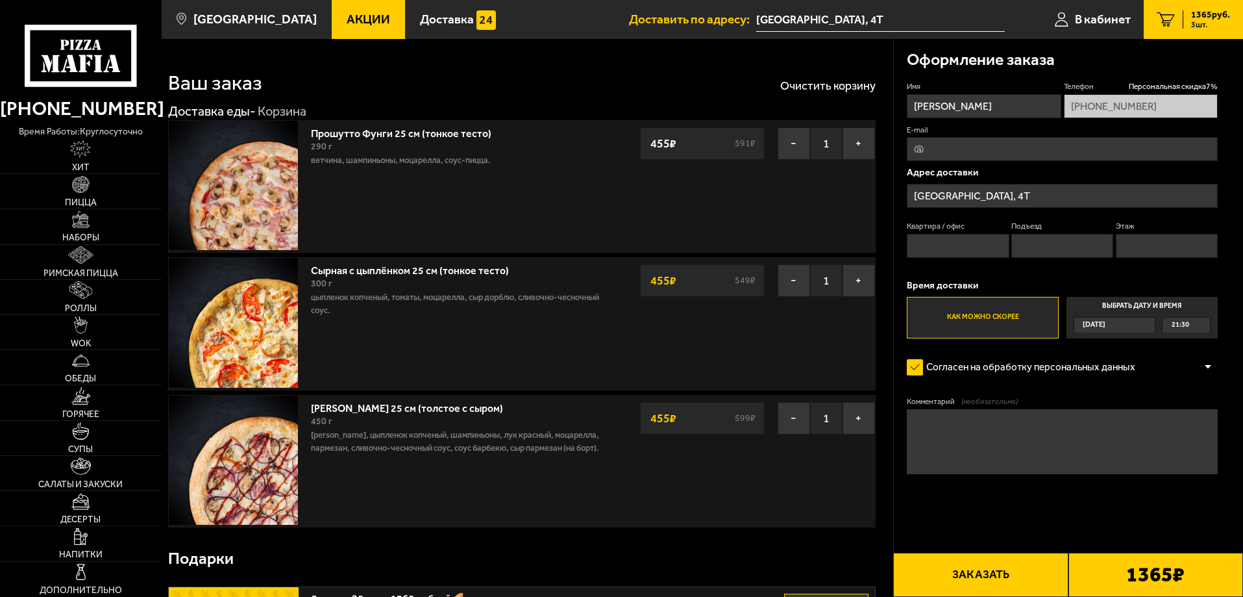
click at [1000, 325] on label "Как можно скорее" at bounding box center [982, 318] width 151 height 42
click at [0, 0] on input "Как можно скорее" at bounding box center [0, 0] width 0 height 0
click at [962, 434] on textarea "Комментарий (необязательно)" at bounding box center [1062, 441] width 311 height 65
click at [942, 429] on textarea "Театр балтийский дом," at bounding box center [1062, 441] width 311 height 65
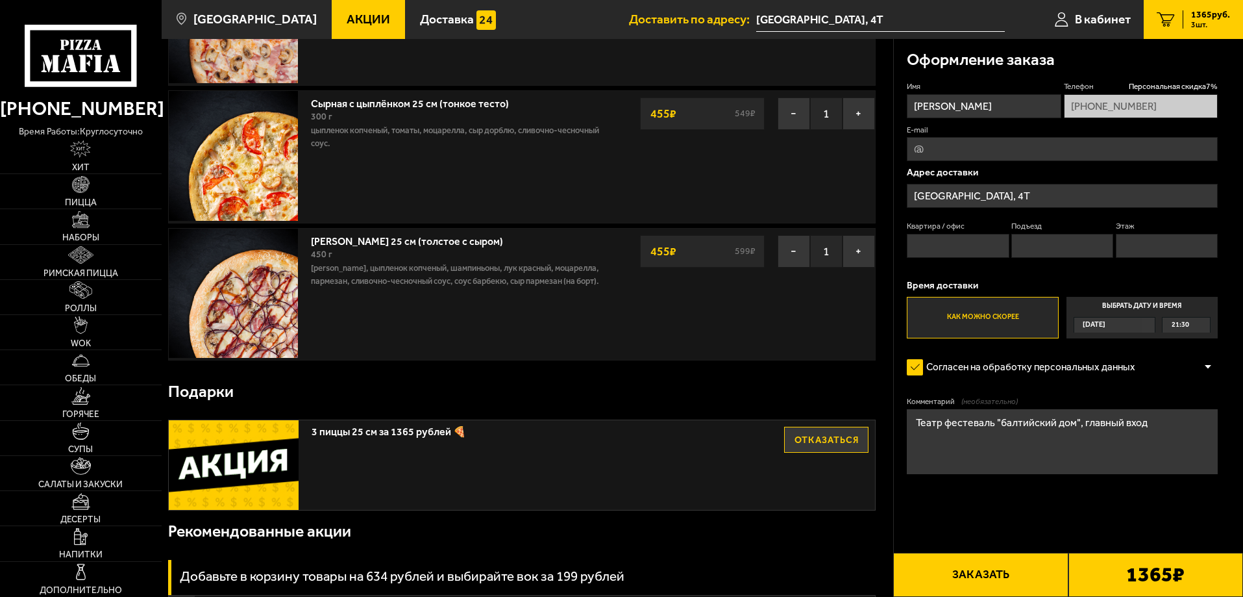
scroll to position [195, 0]
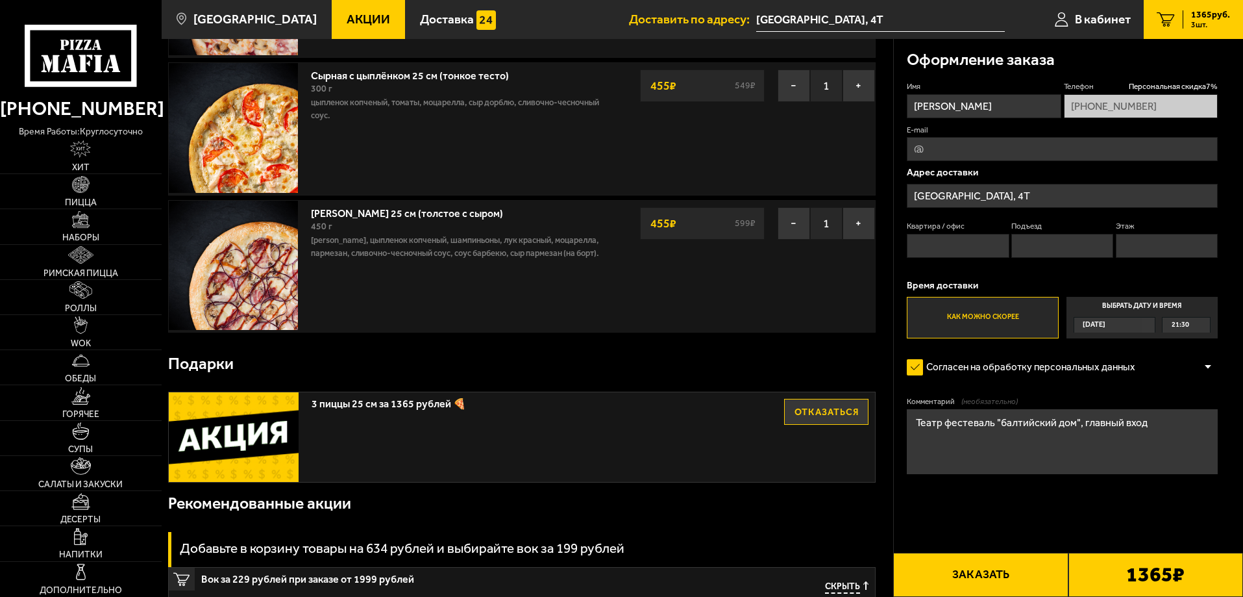
type textarea "Театр фестеваль "балтийский дом", главный вход"
click at [1013, 573] on button "Заказать" at bounding box center [980, 574] width 175 height 44
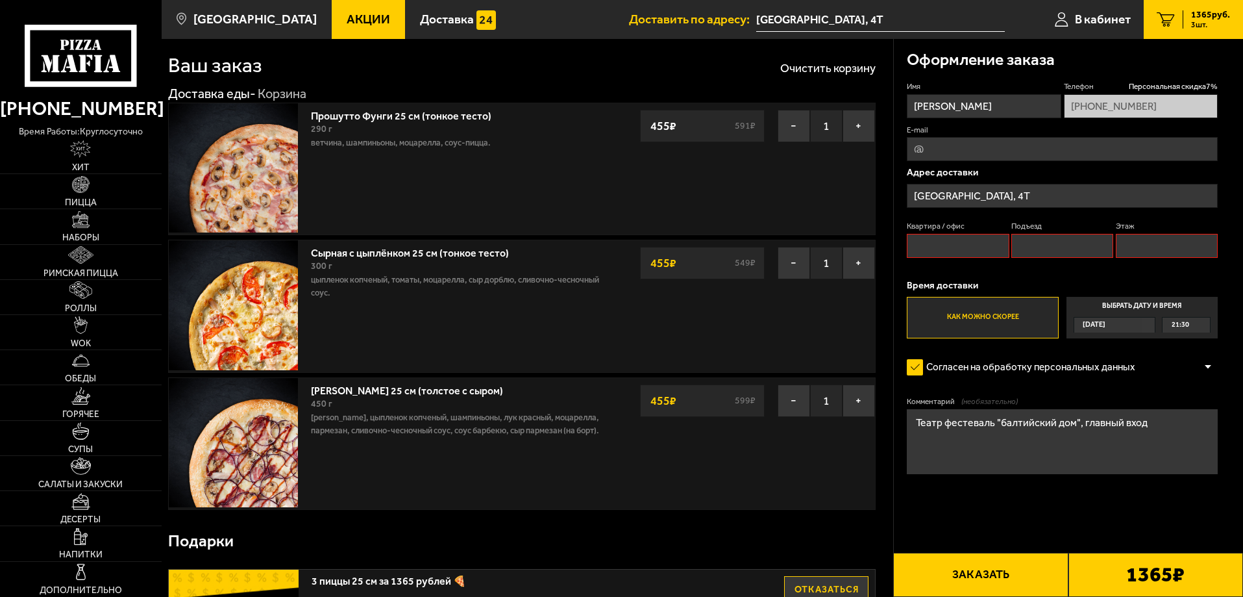
scroll to position [0, 0]
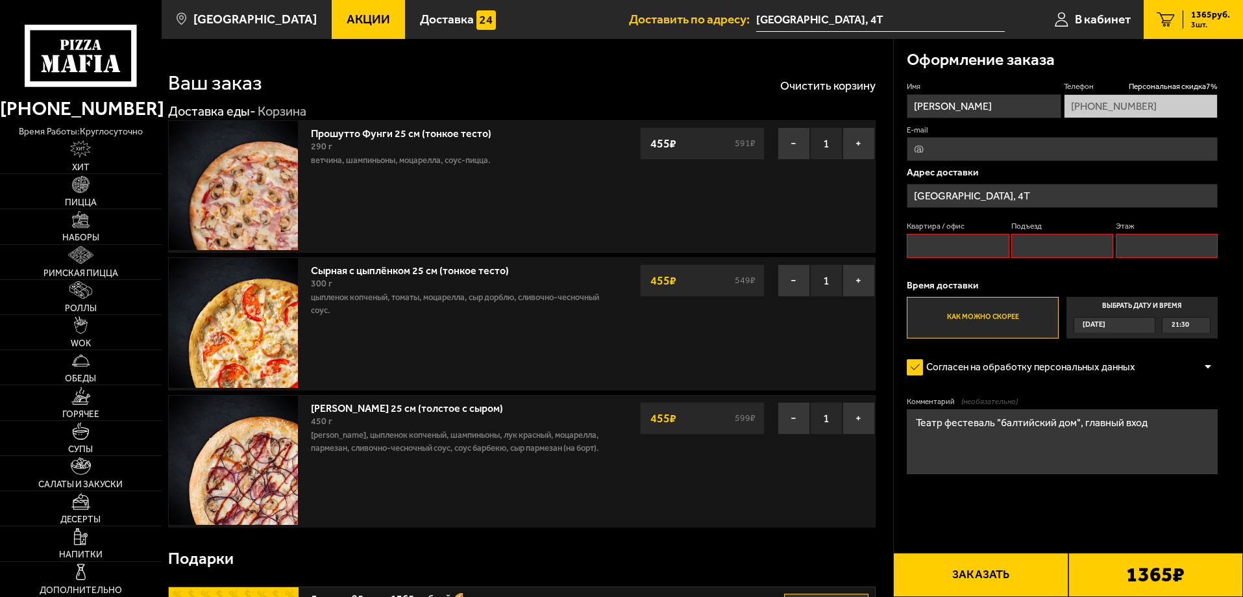
click at [935, 247] on input "Квартира / офис" at bounding box center [958, 246] width 102 height 24
type input "1"
click at [1029, 245] on input "Подъезд" at bounding box center [1062, 246] width 102 height 24
type input "1"
click at [1150, 241] on input "Этаж" at bounding box center [1167, 246] width 102 height 24
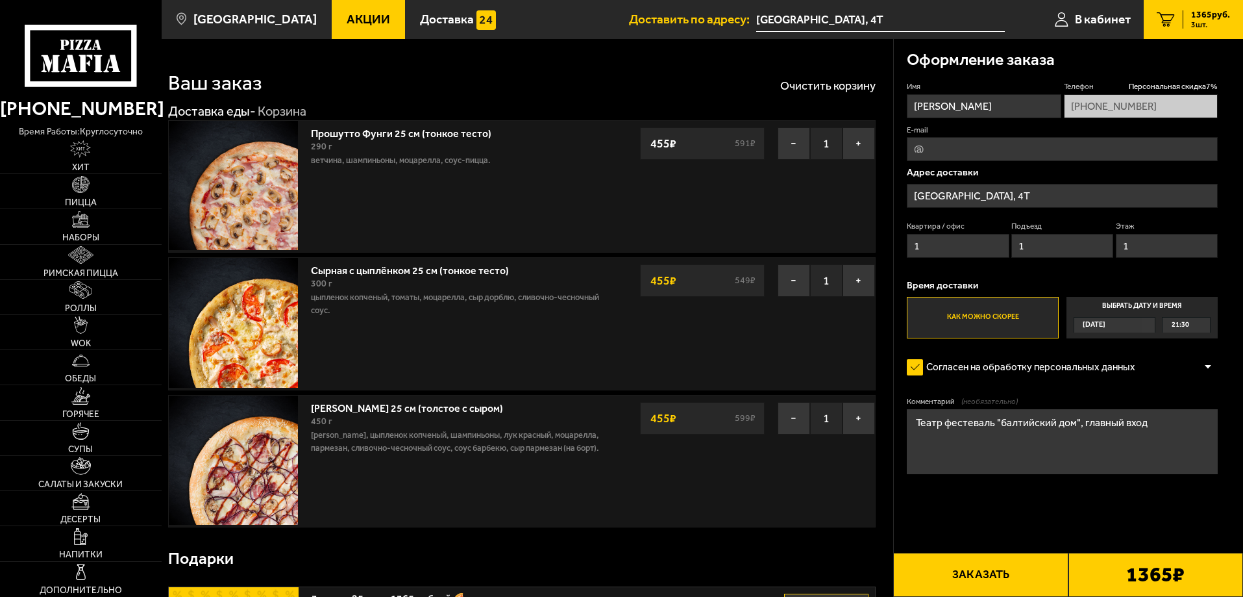
type input "1"
click at [1103, 273] on div "Имя [PERSON_NAME] скидка 7 % [PHONE_NUMBER] E-mail Адрес [STREET_ADDRESS] Подъе…" at bounding box center [1062, 209] width 311 height 257
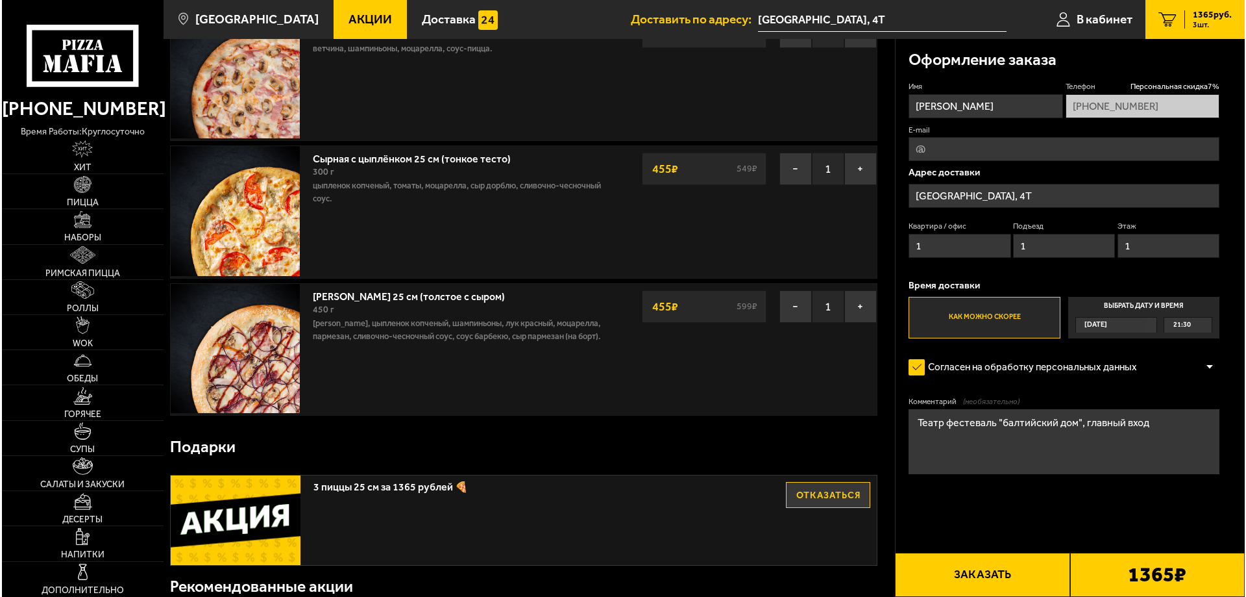
scroll to position [130, 0]
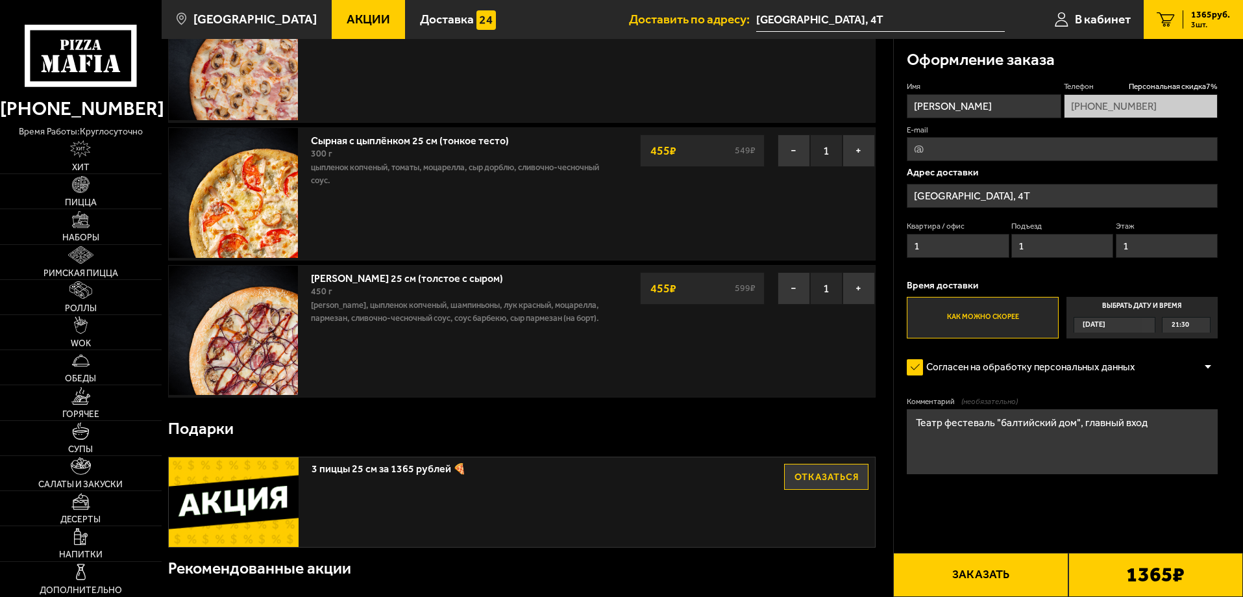
click at [999, 575] on button "Заказать" at bounding box center [980, 574] width 175 height 44
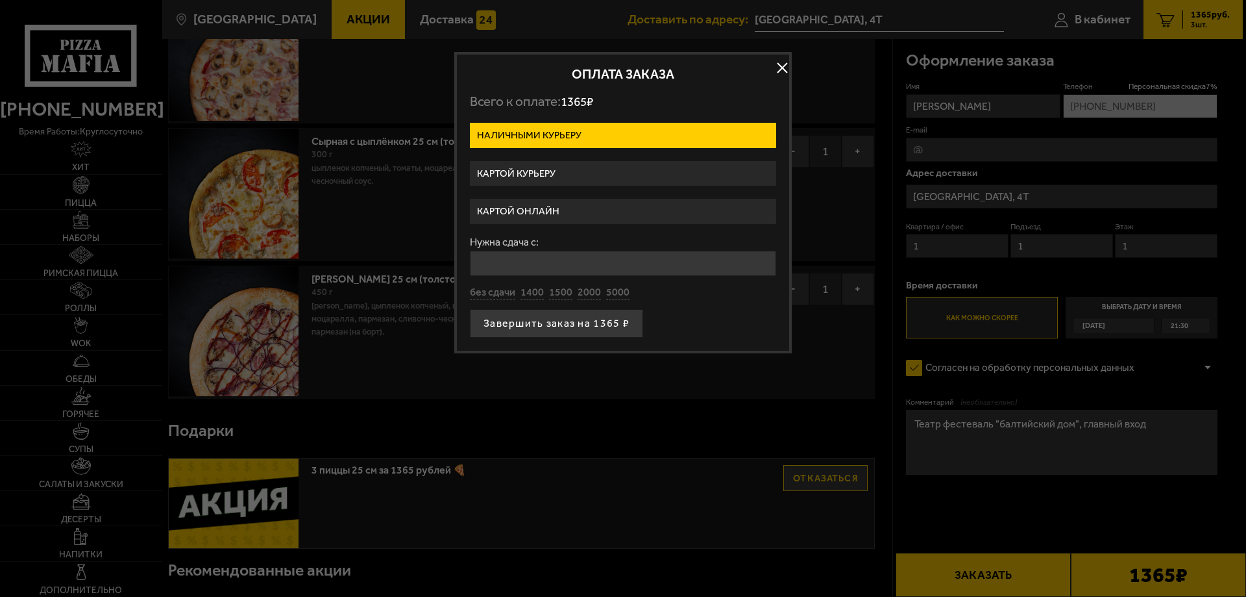
click at [531, 180] on label "Картой курьеру" at bounding box center [623, 173] width 306 height 25
click at [0, 0] on input "Картой курьеру" at bounding box center [0, 0] width 0 height 0
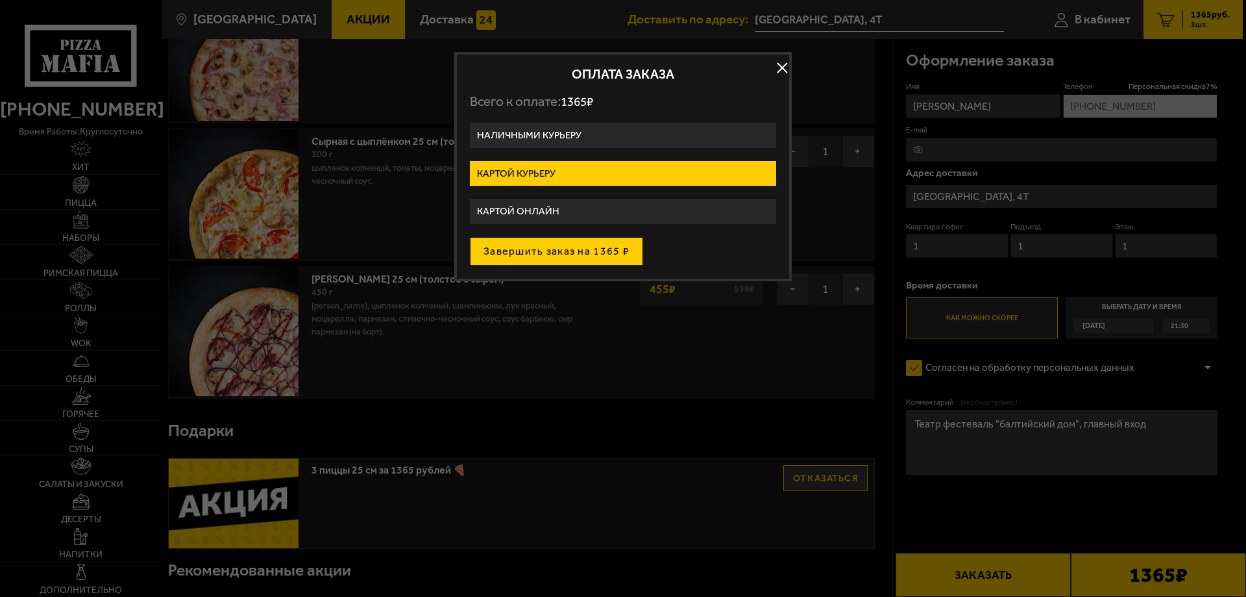
click at [555, 254] on button "Завершить заказ на 1365 ₽" at bounding box center [556, 251] width 173 height 29
